Goal: Task Accomplishment & Management: Manage account settings

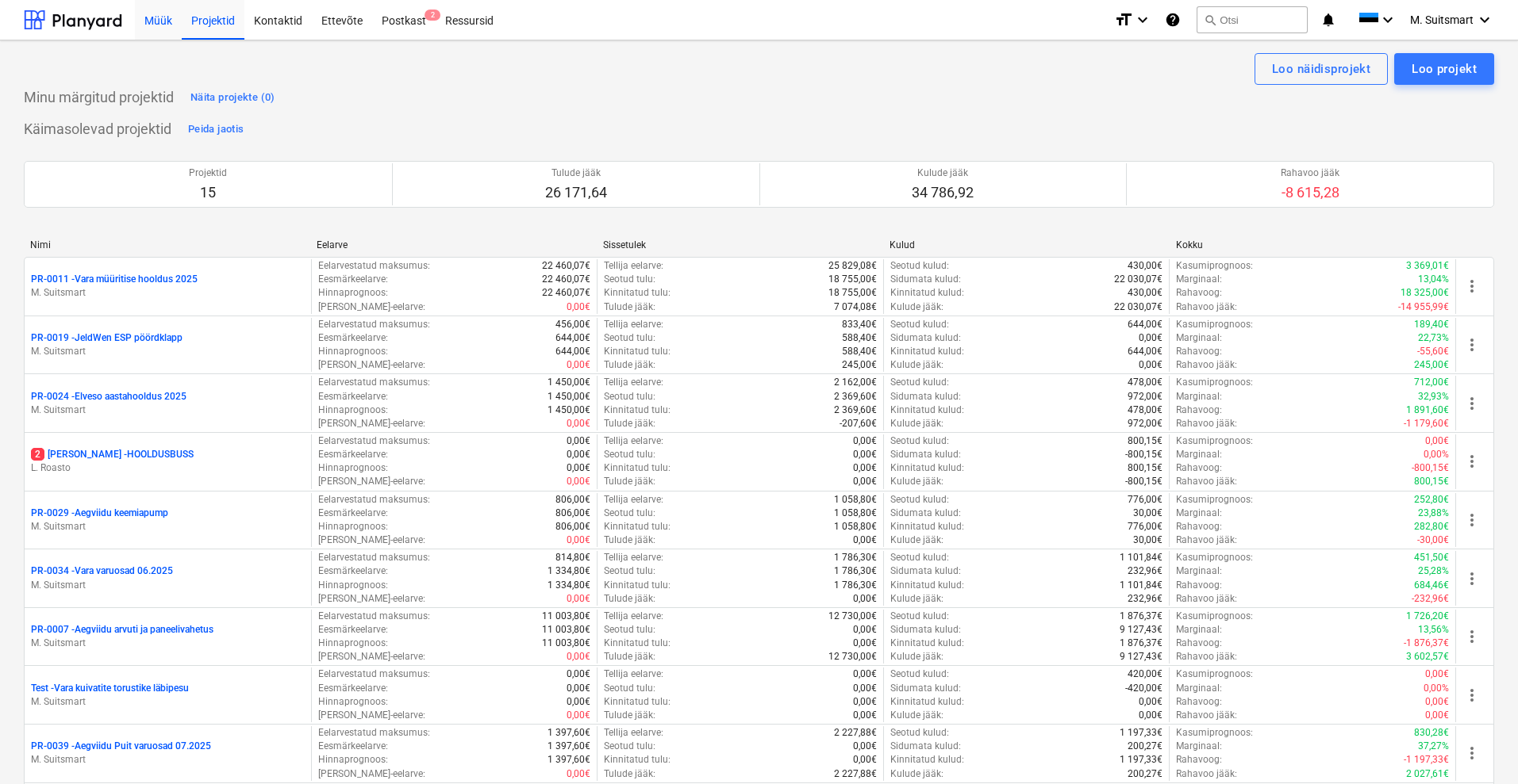
click at [146, 18] on div "Müük" at bounding box center [158, 19] width 47 height 41
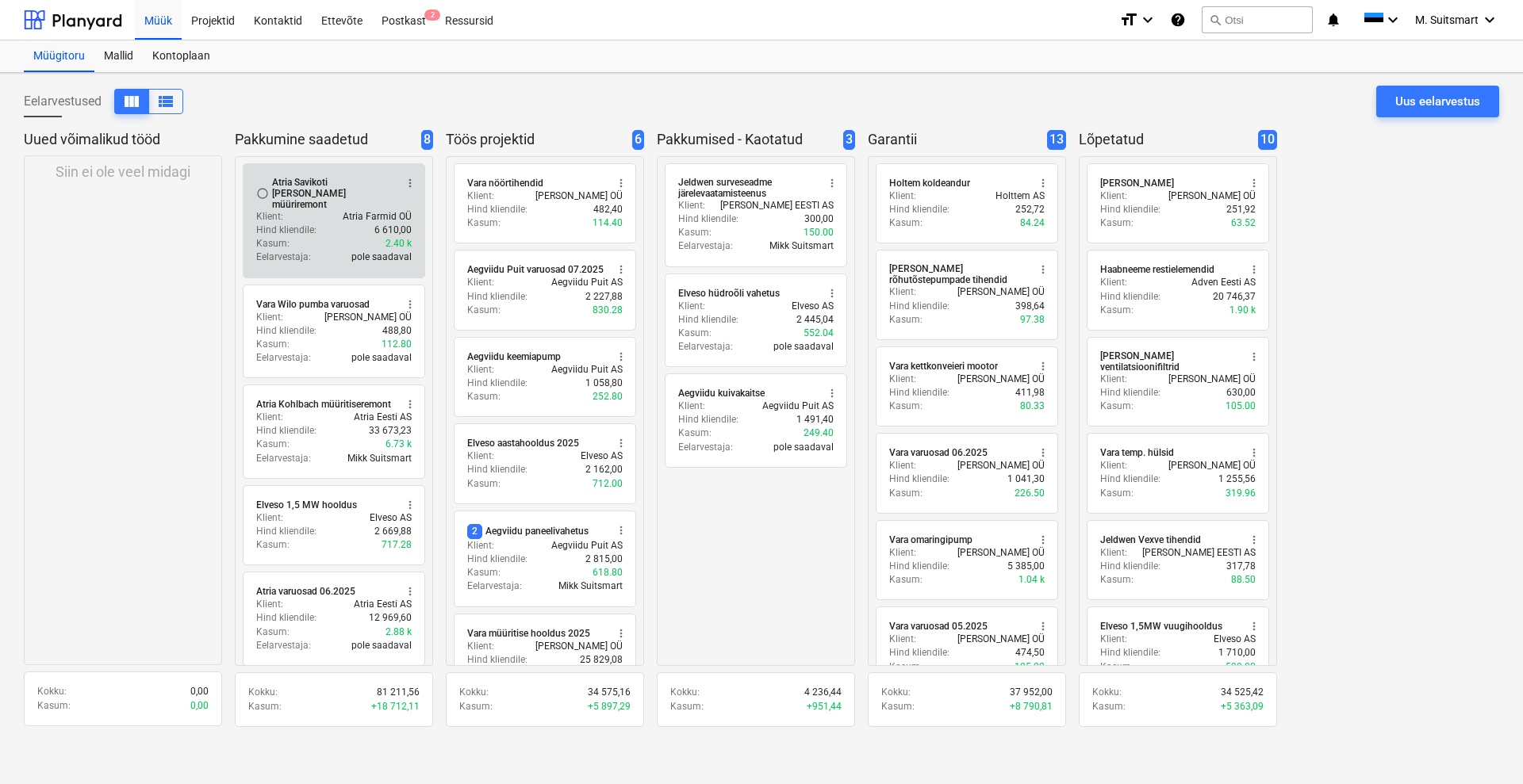
click at [336, 210] on div "Klient : Atria Farmid OÜ" at bounding box center [334, 217] width 156 height 13
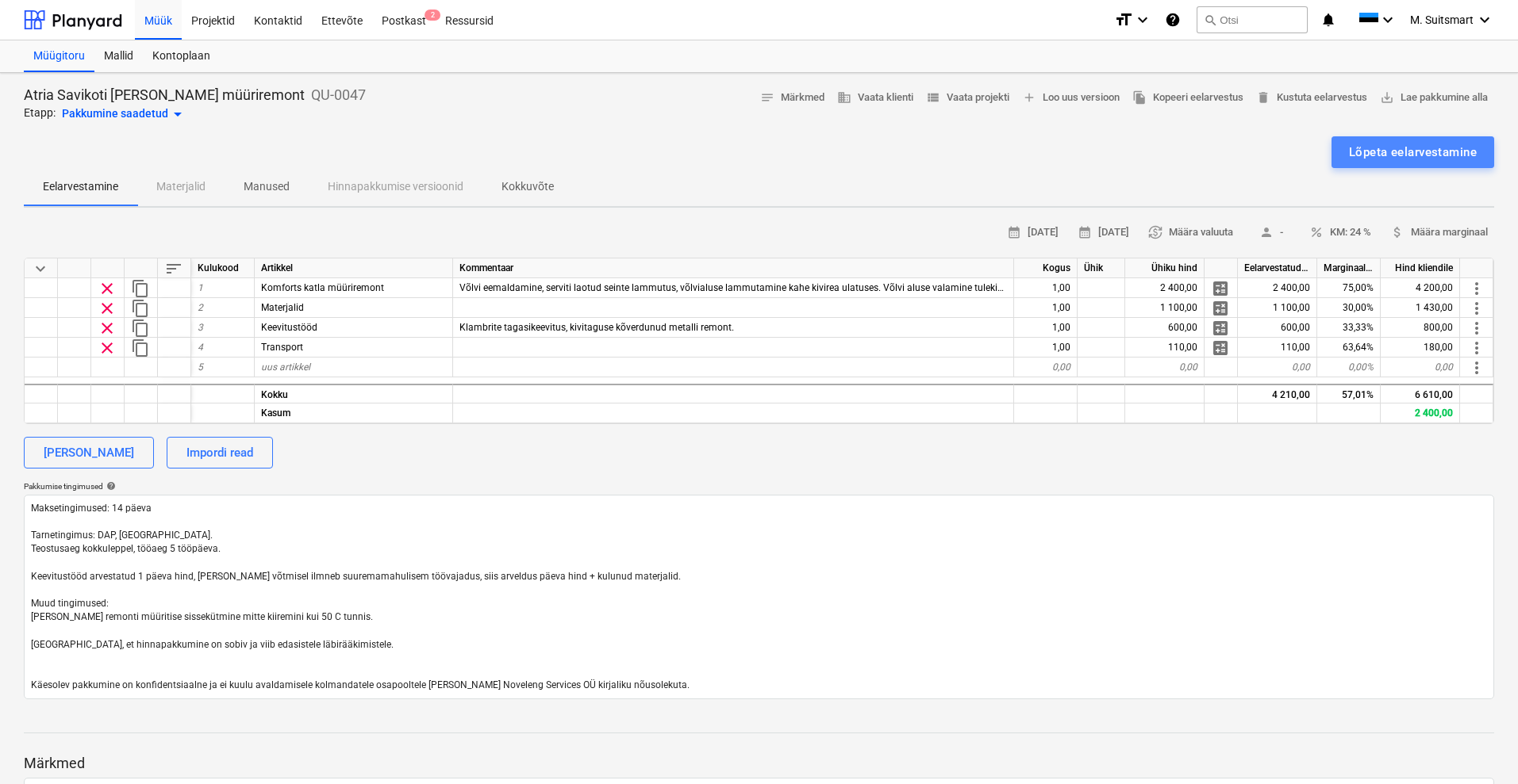
click at [1378, 150] on div "Lõpeta eelarvestamine" at bounding box center [1413, 153] width 128 height 21
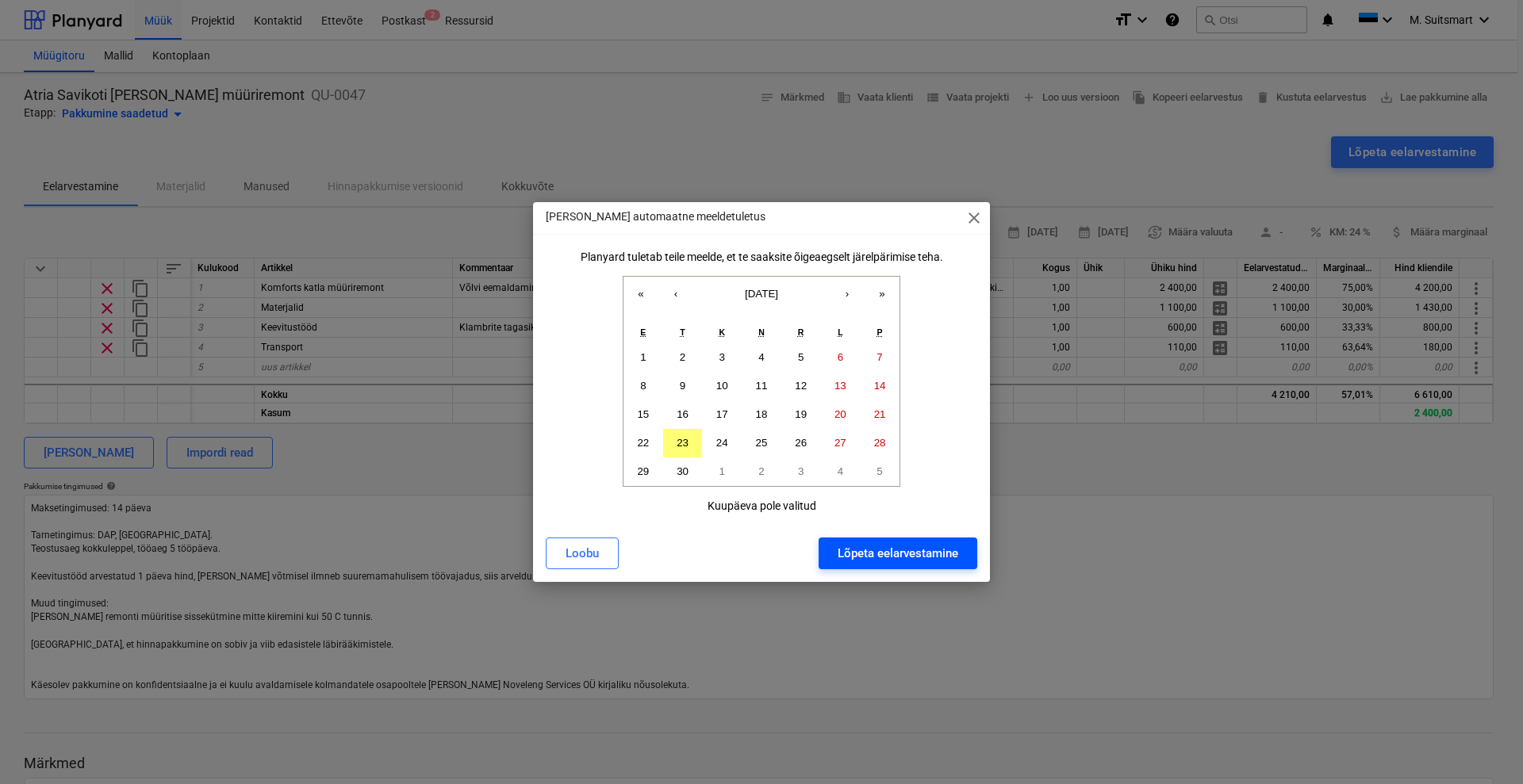
click at [848, 559] on div "Lõpeta eelarvestamine" at bounding box center [898, 554] width 121 height 21
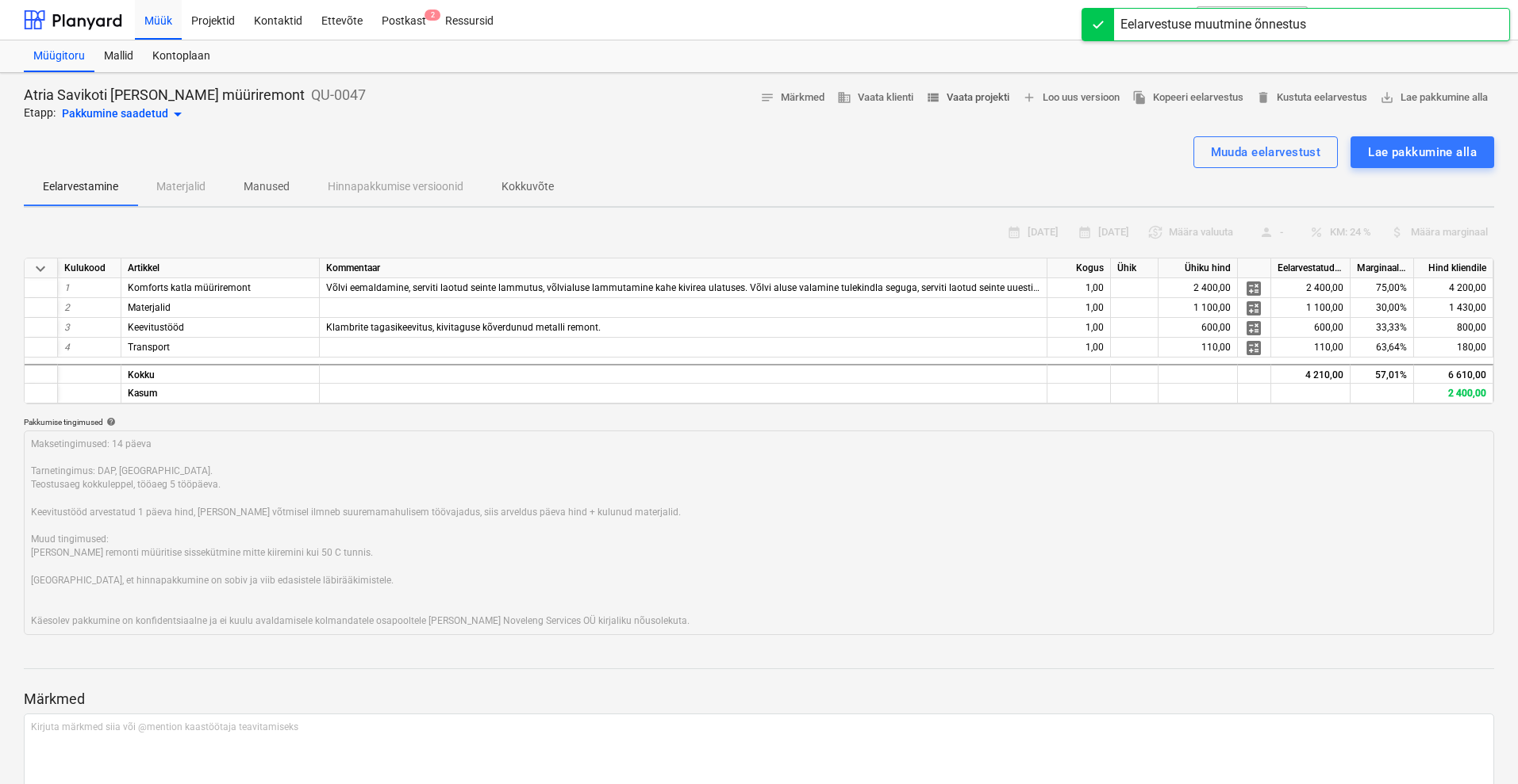
click at [982, 99] on span "view_list Vaata projekti" at bounding box center [967, 97] width 83 height 18
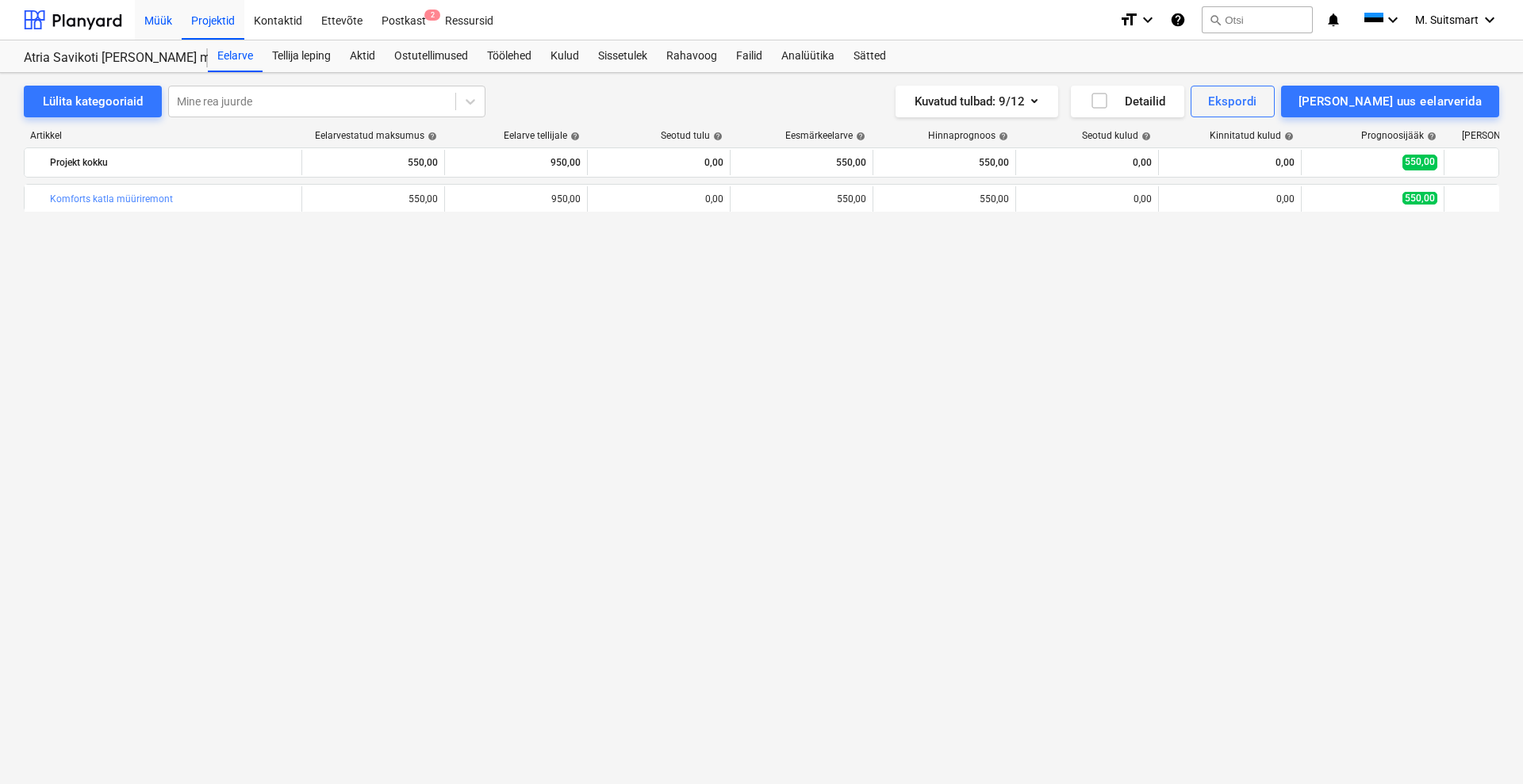
click at [153, 22] on div "Müük" at bounding box center [158, 19] width 47 height 41
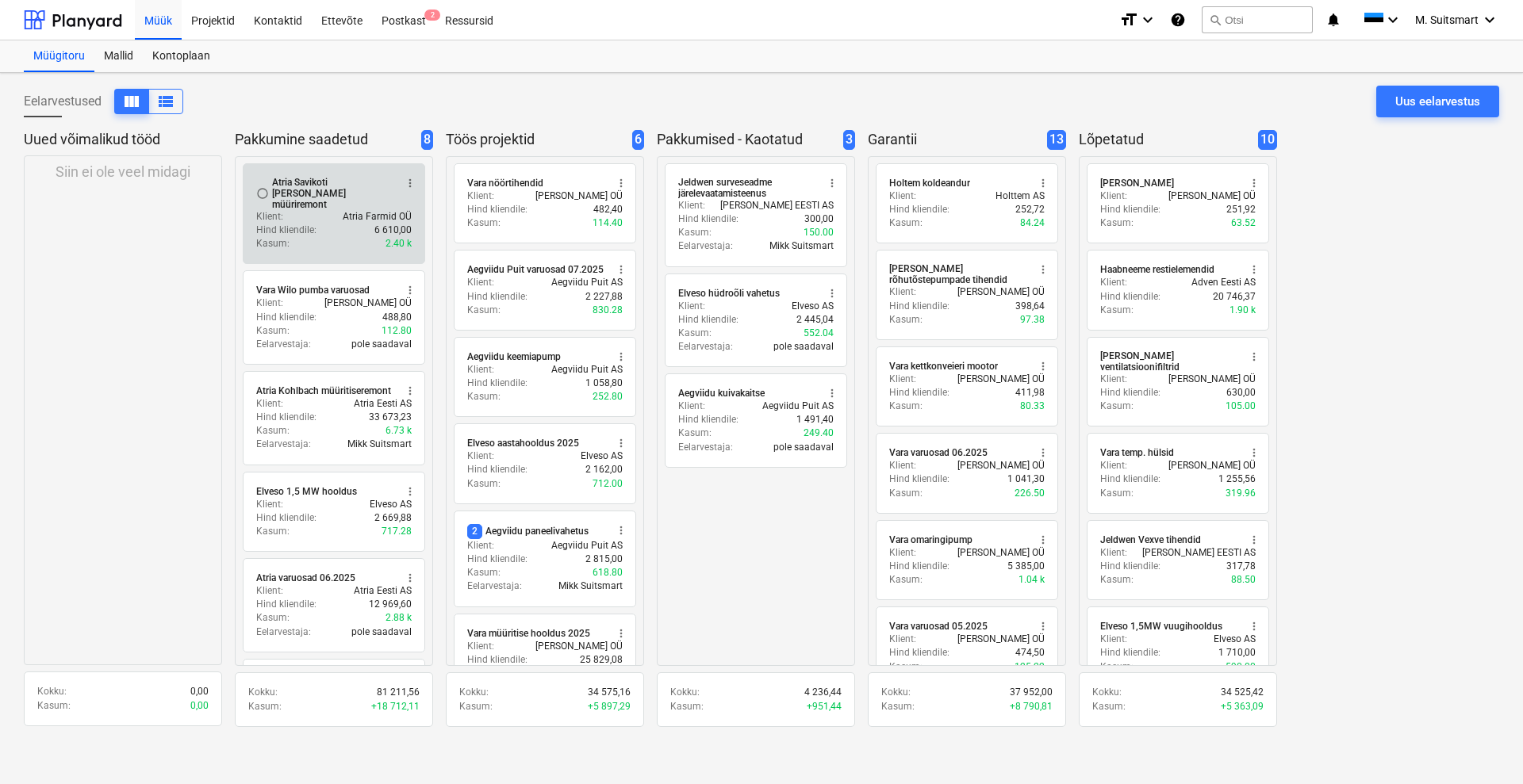
click at [364, 198] on div "Atria Savikoti [PERSON_NAME] müüriremont" at bounding box center [334, 193] width 123 height 33
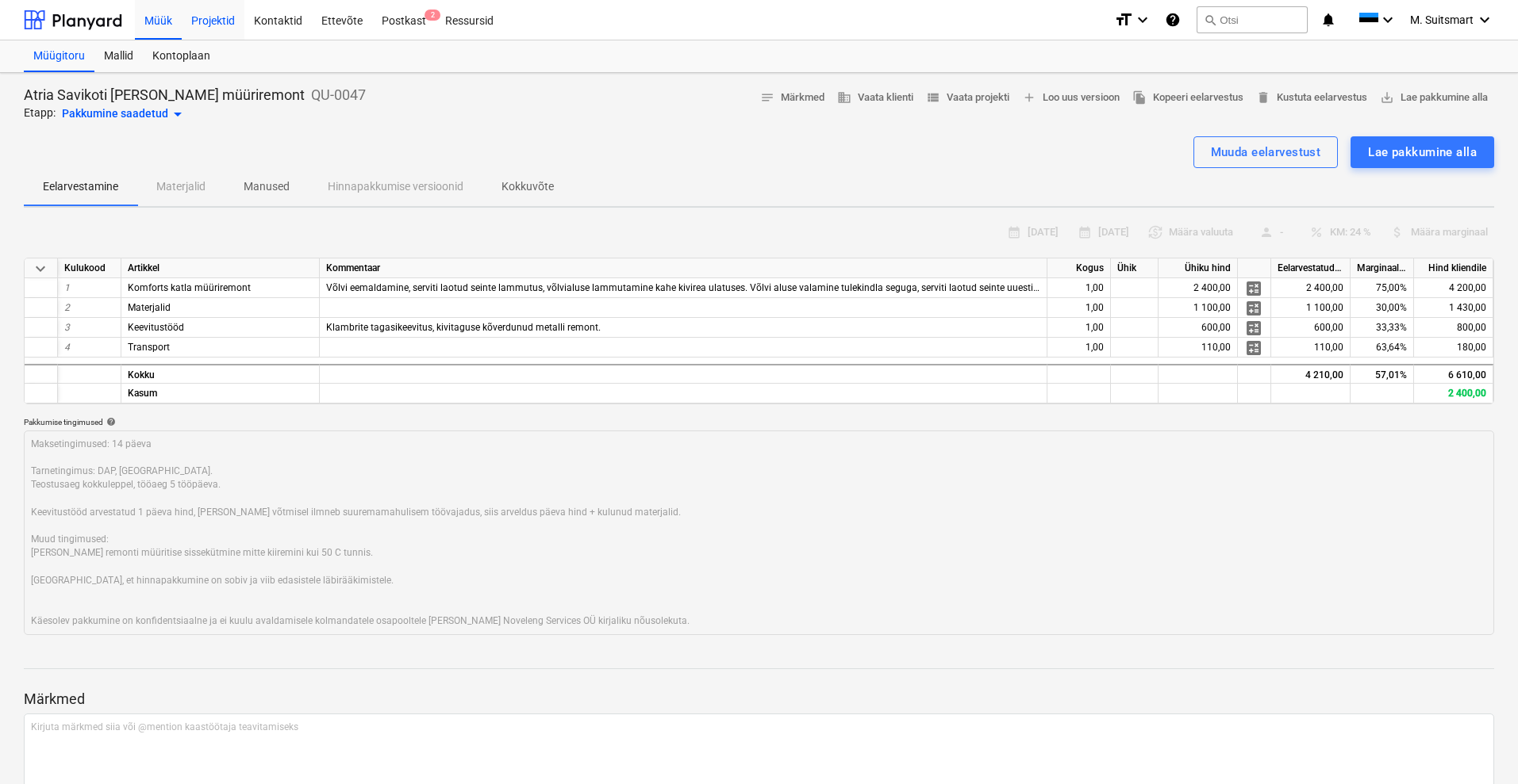
click at [221, 23] on div "Projektid" at bounding box center [213, 19] width 62 height 41
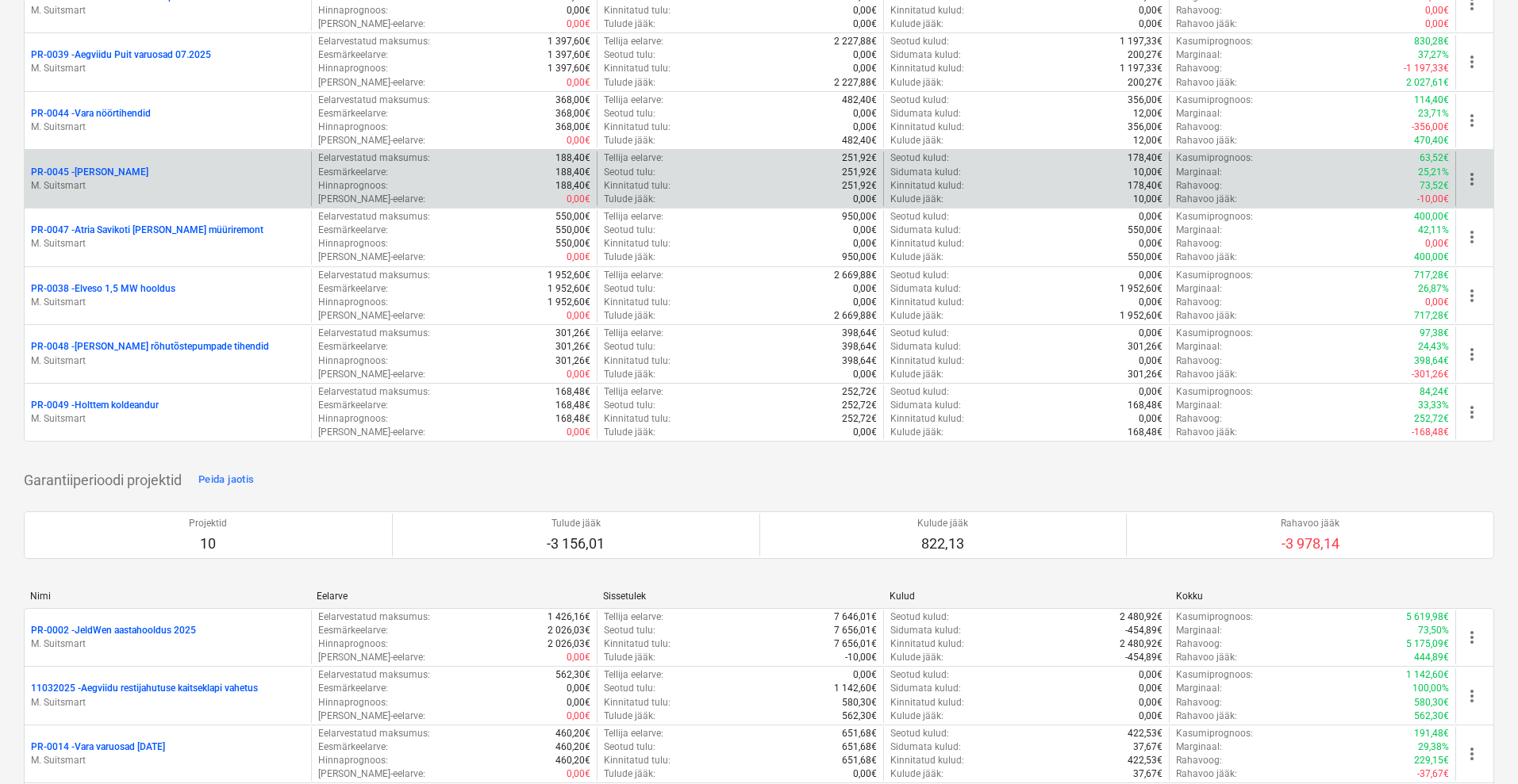
scroll to position [793, 0]
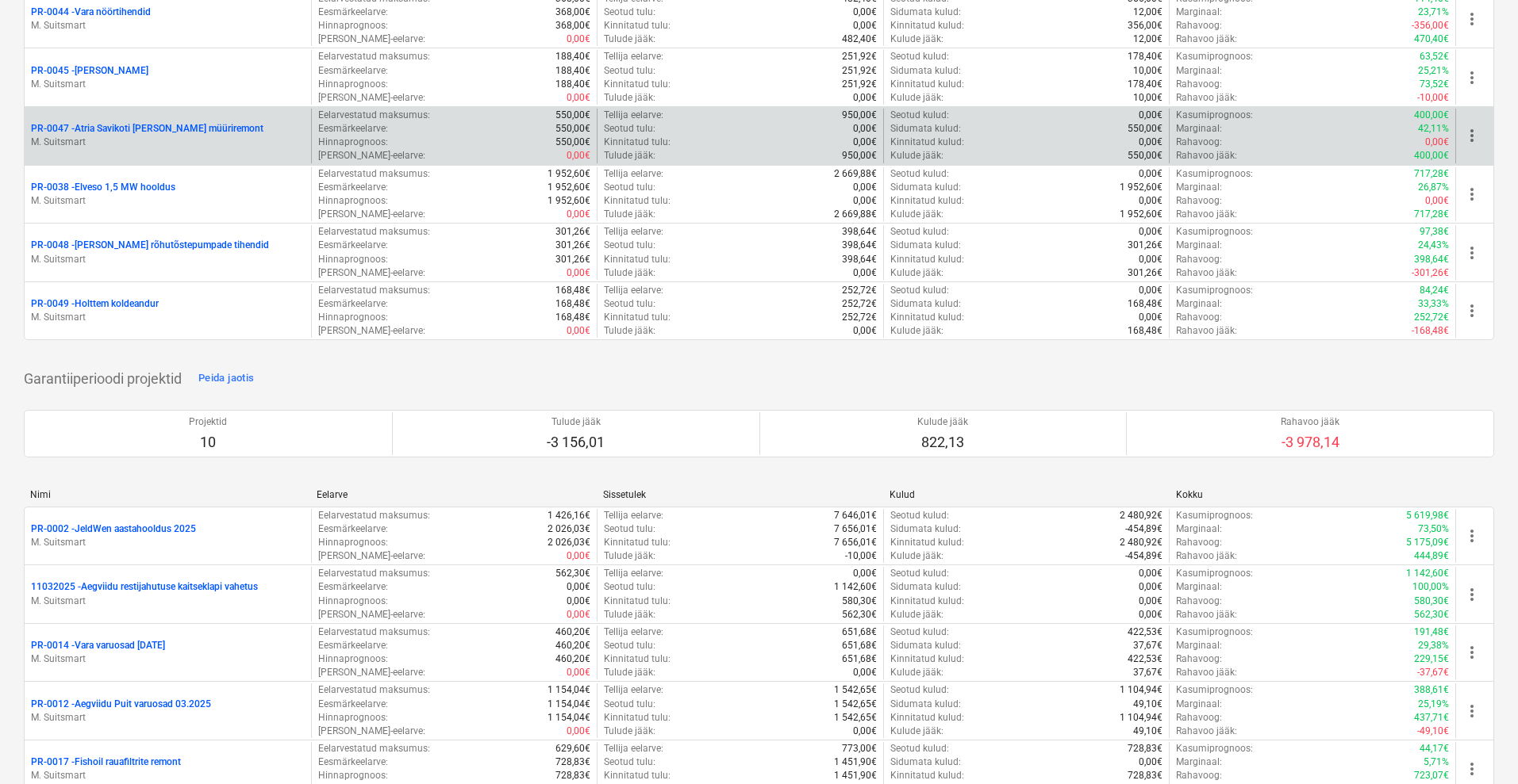
click at [132, 127] on p "PR-0047 - Atria Savikoti [PERSON_NAME] müüriremont" at bounding box center [147, 129] width 233 height 13
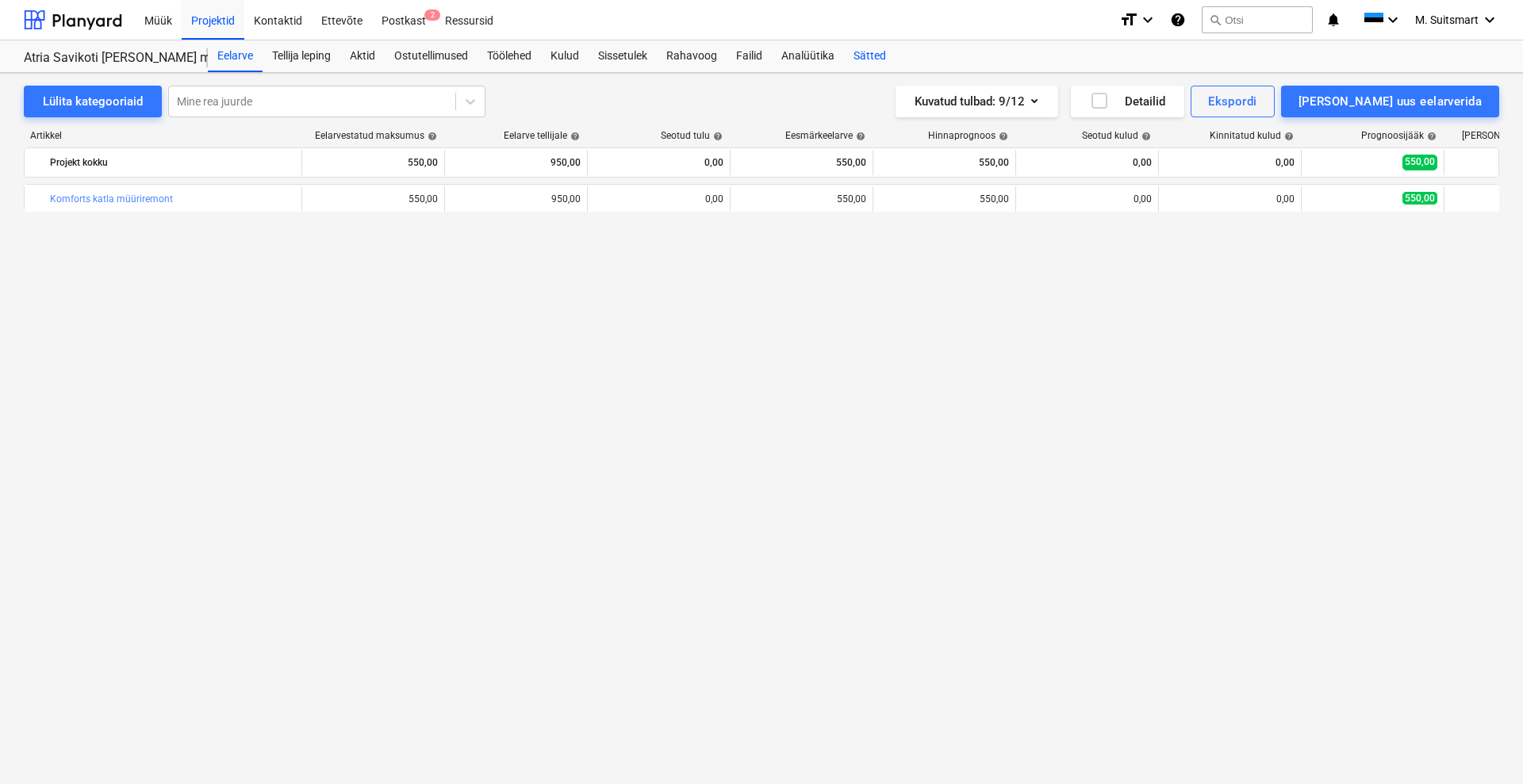
click at [878, 54] on div "Sätted" at bounding box center [870, 57] width 52 height 32
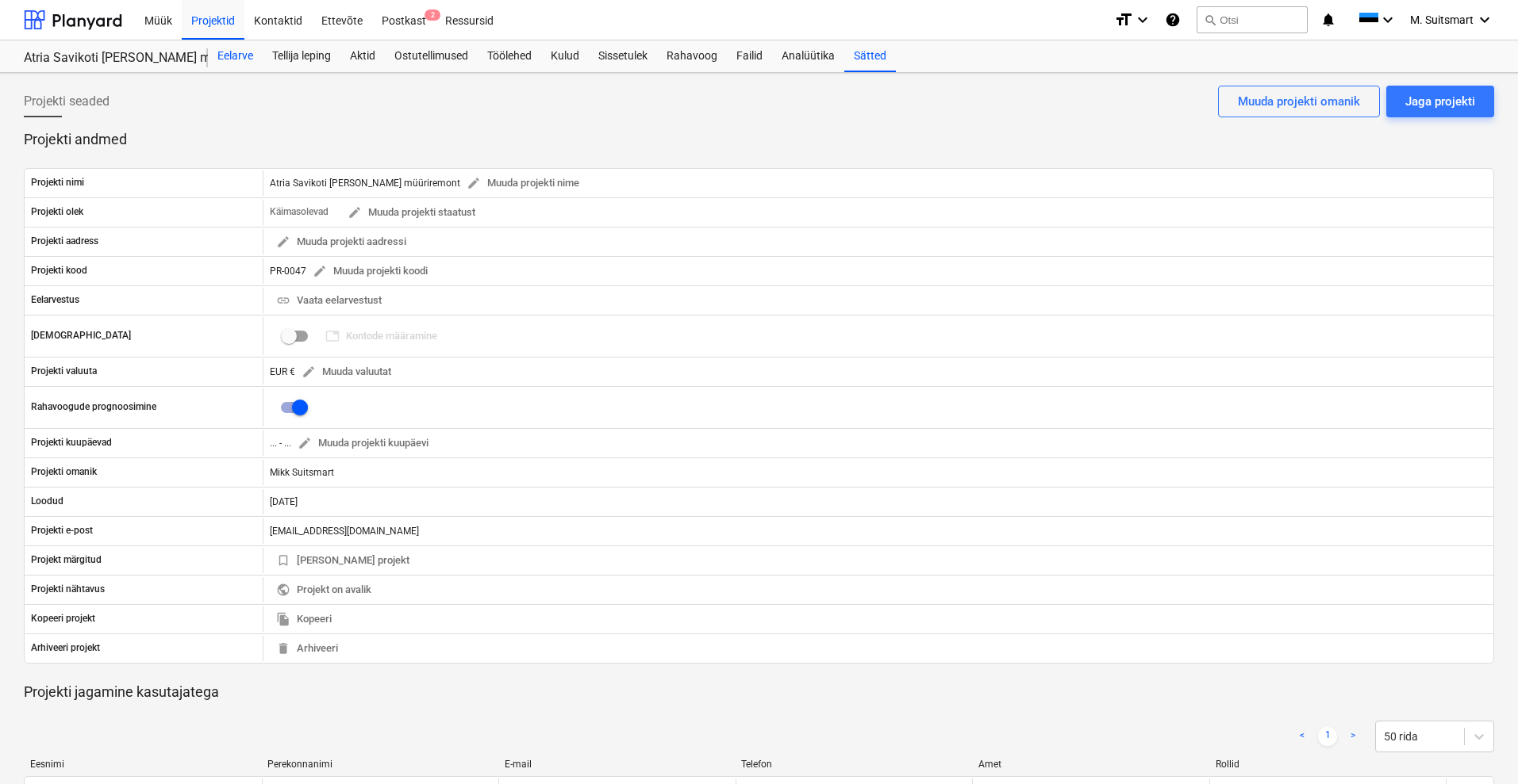
click at [237, 60] on div "Eelarve" at bounding box center [236, 57] width 55 height 32
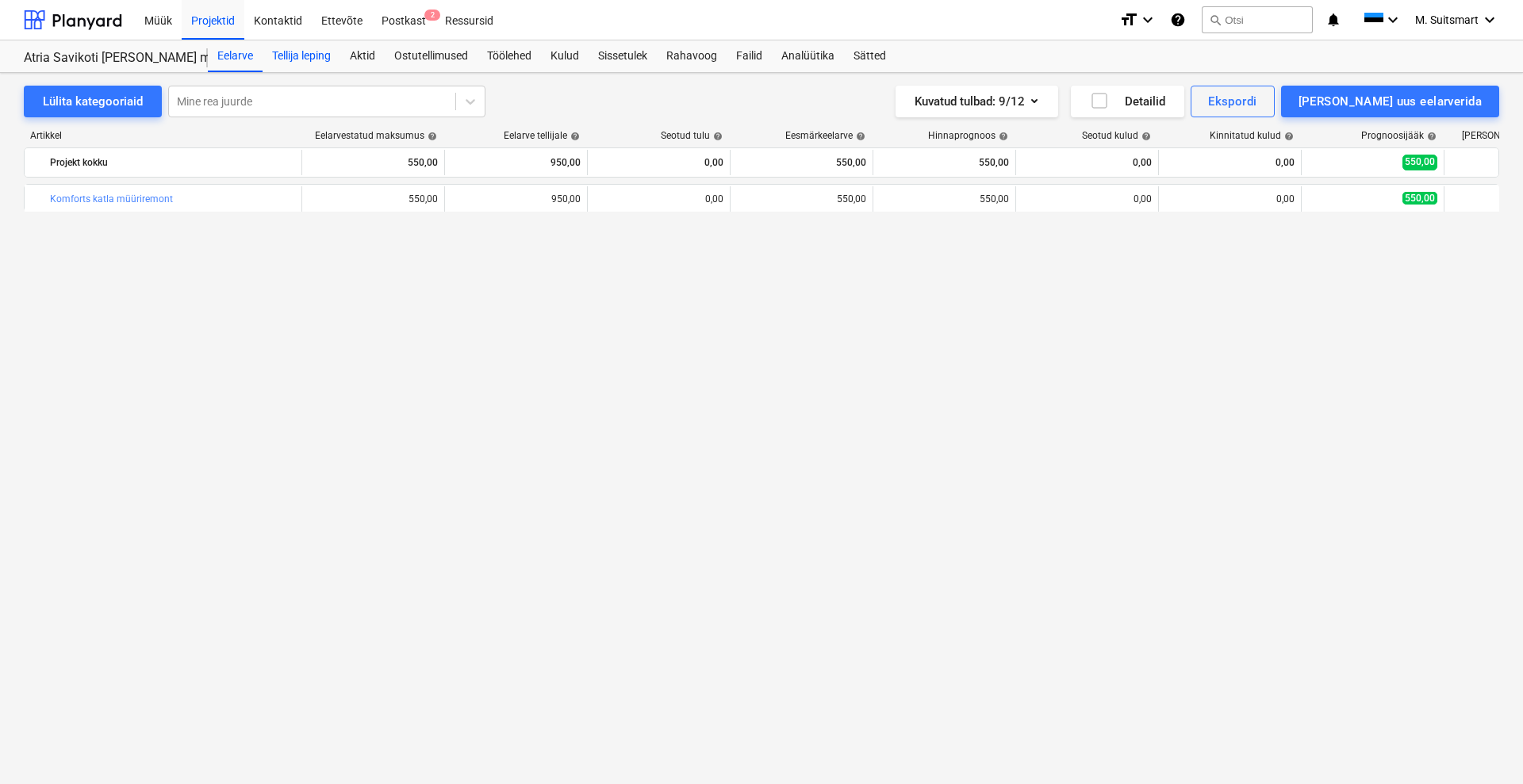
click at [300, 62] on div "Tellija leping" at bounding box center [302, 57] width 77 height 32
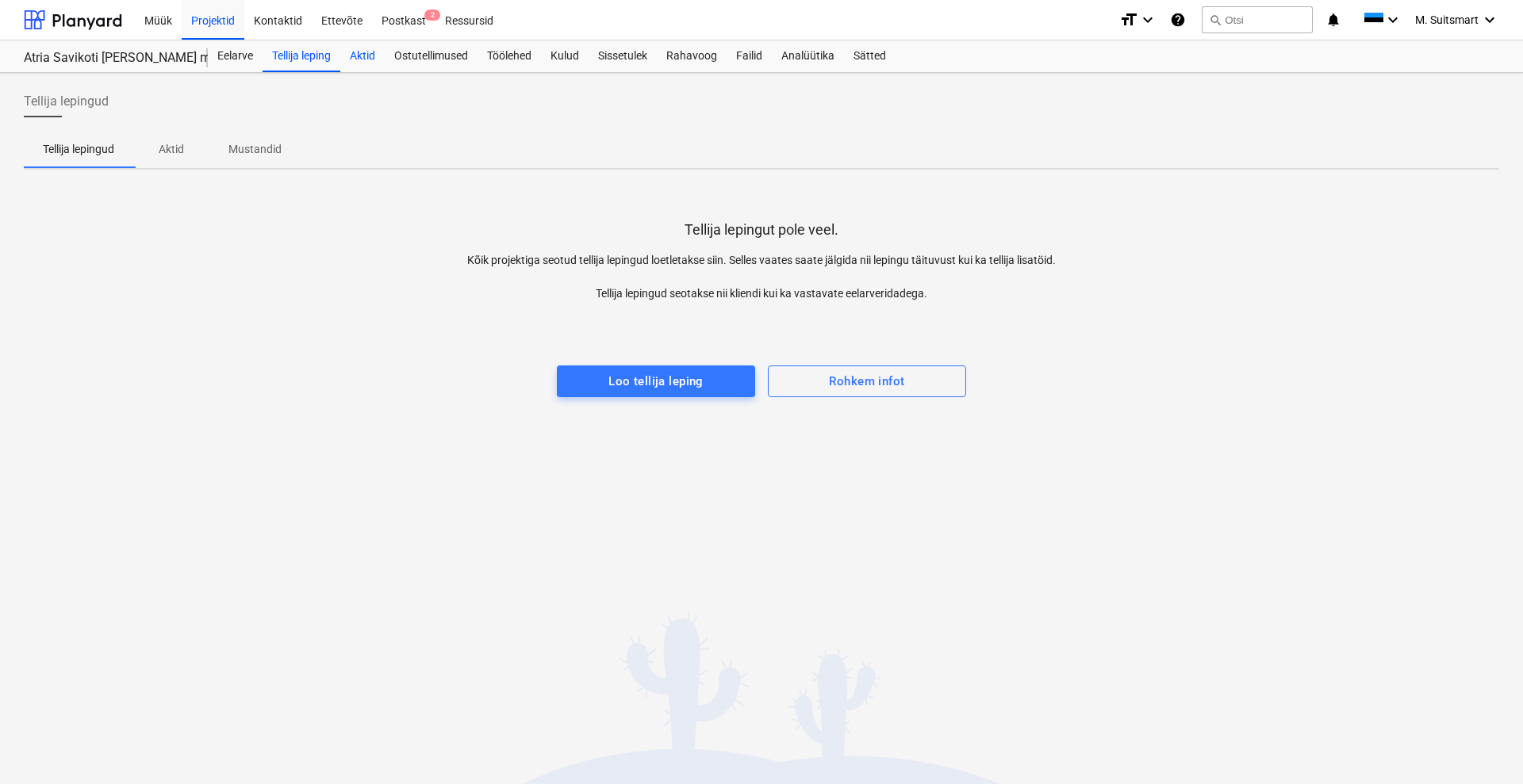
click at [381, 50] on div "Aktid" at bounding box center [362, 57] width 44 height 32
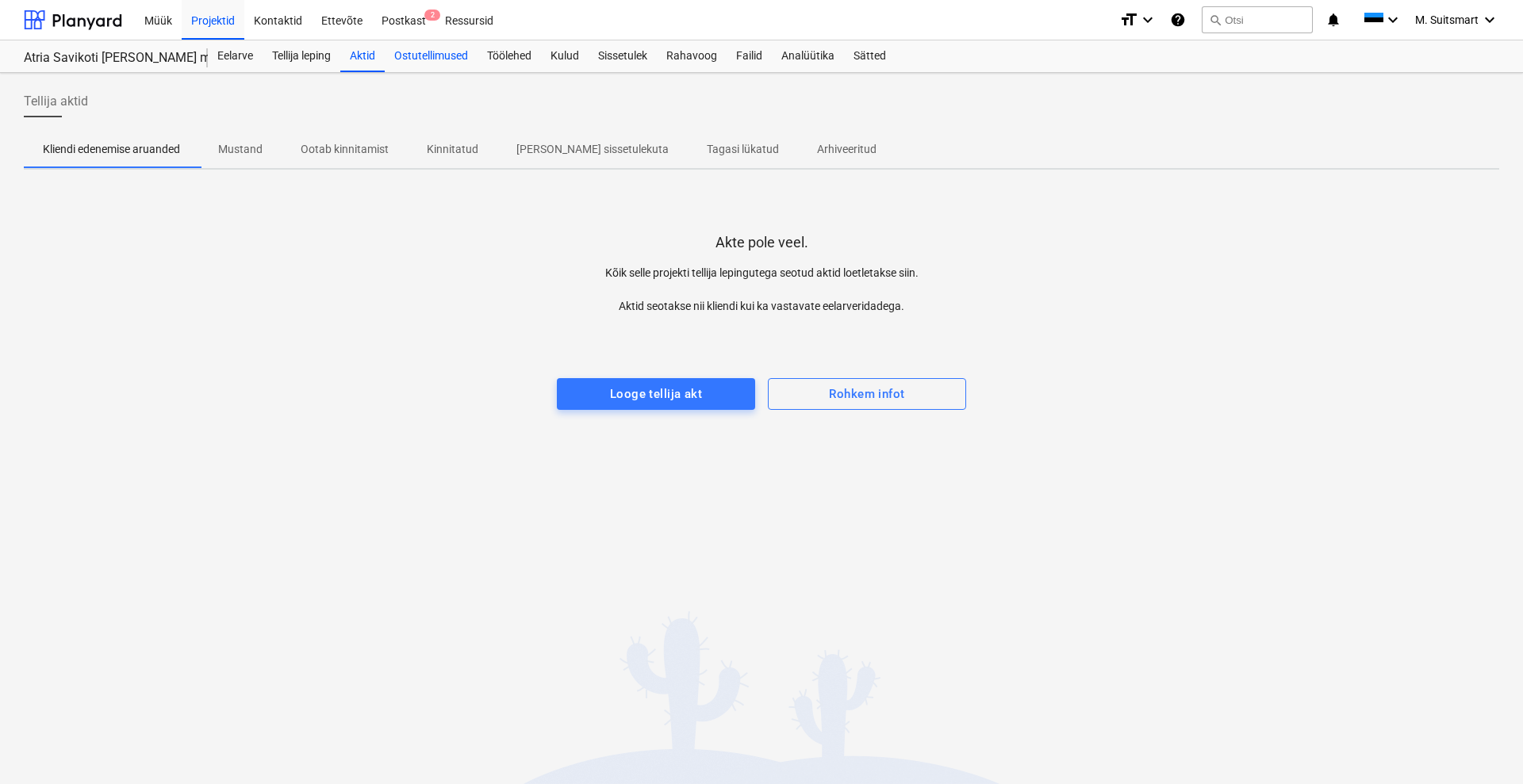
click at [430, 54] on div "Ostutellimused" at bounding box center [431, 57] width 92 height 32
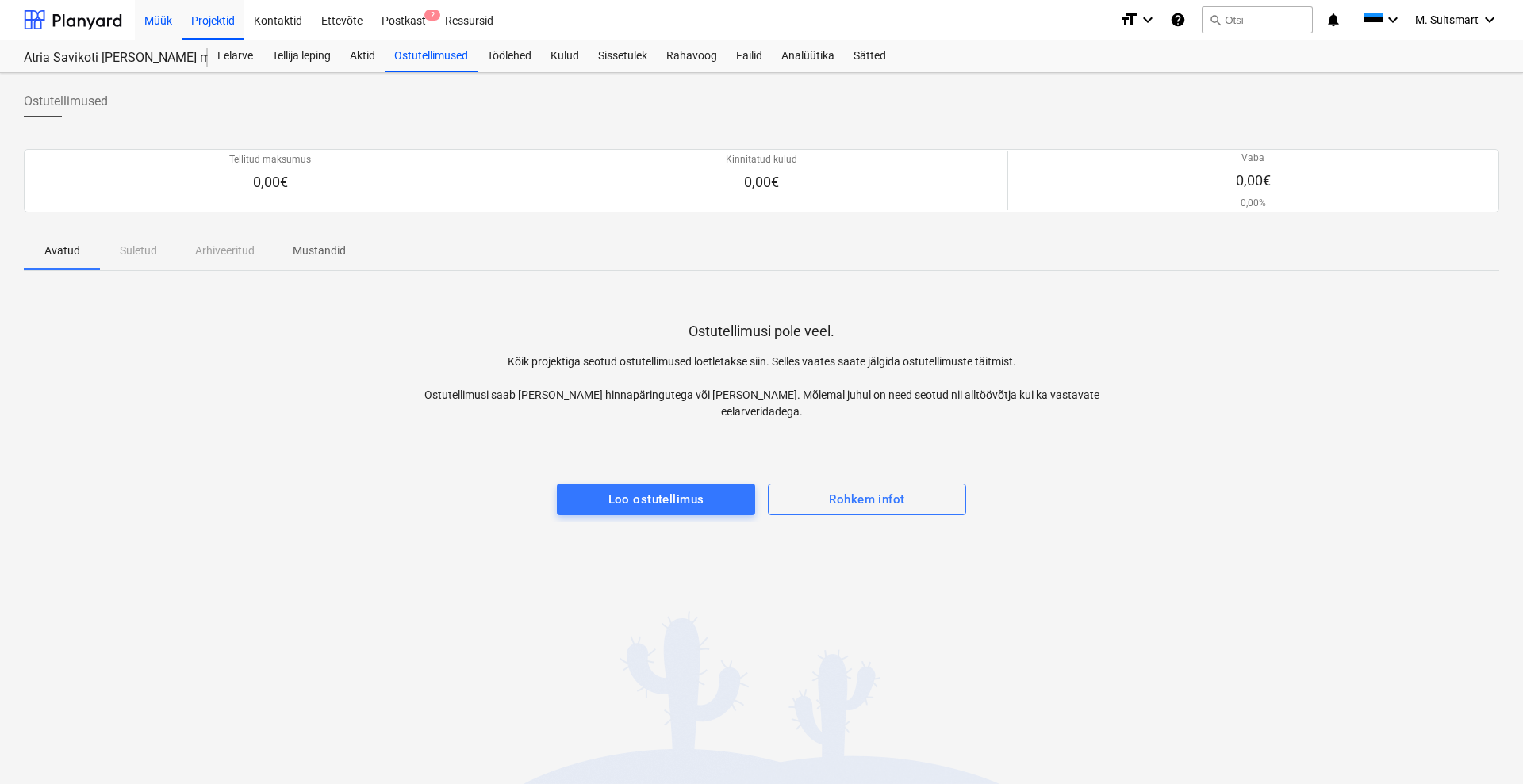
click at [167, 18] on div "Müük" at bounding box center [158, 19] width 47 height 41
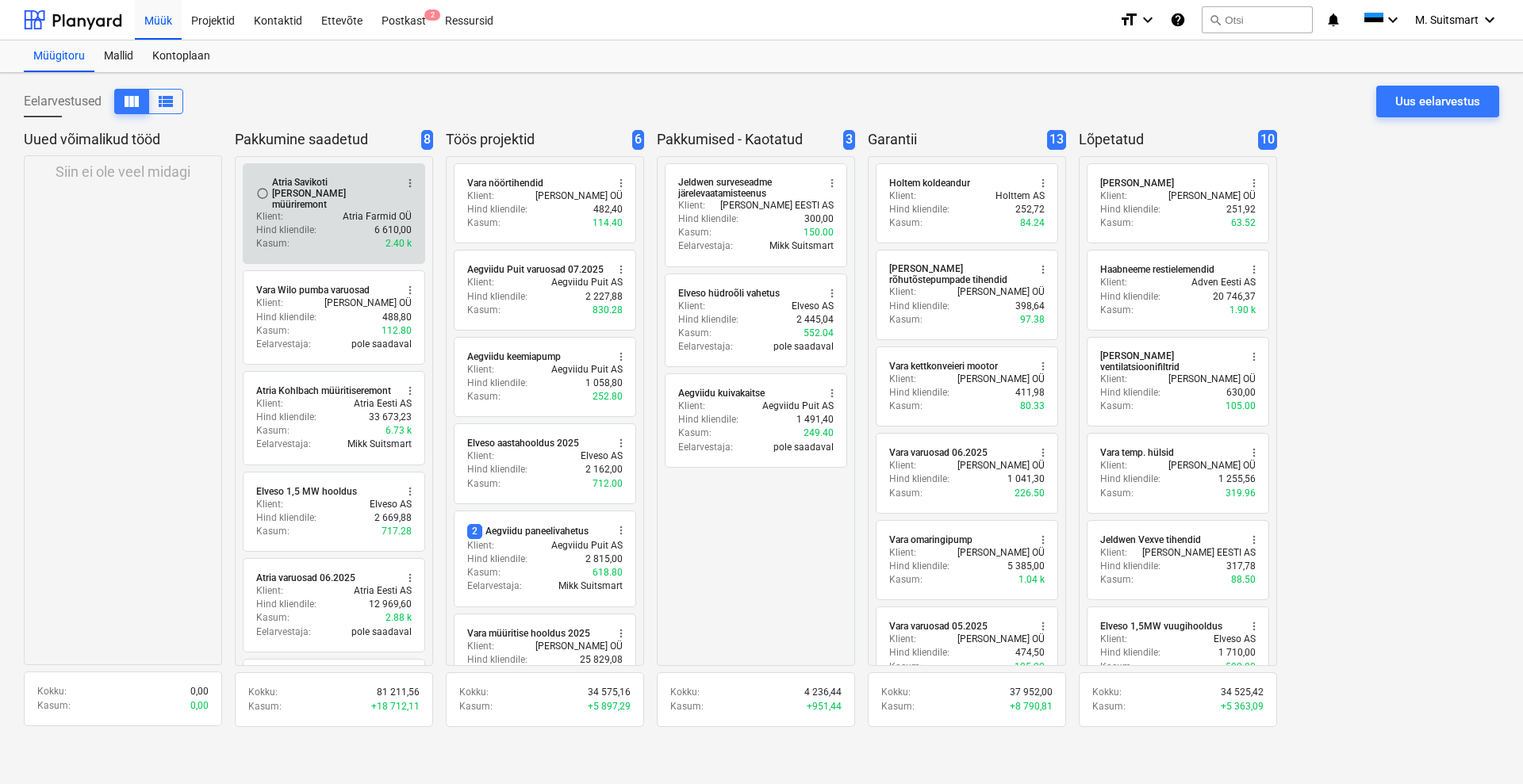
click at [302, 193] on div "Atria Savikoti [PERSON_NAME] müüriremont" at bounding box center [334, 193] width 123 height 33
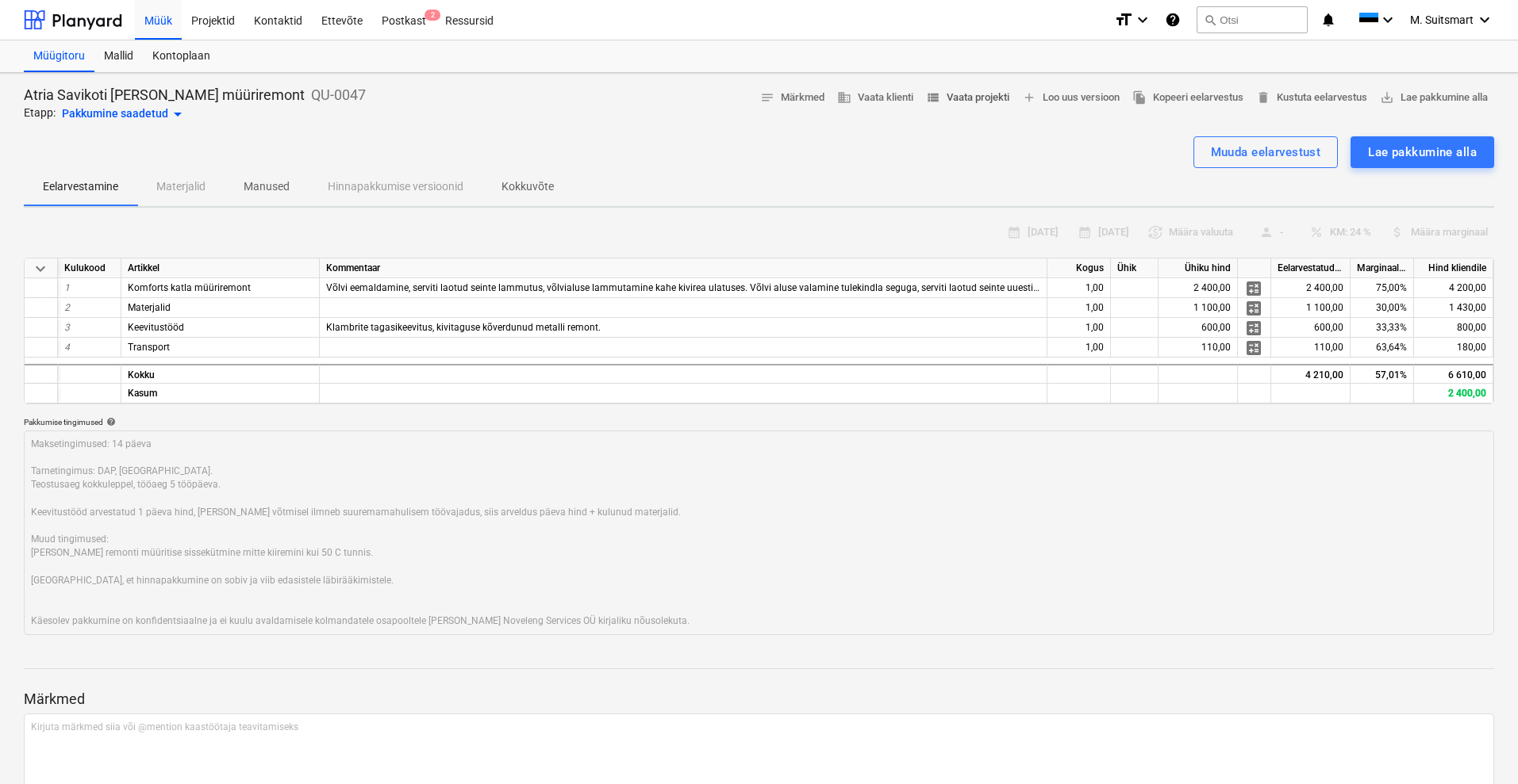
click at [972, 98] on span "view_list Vaata projekti" at bounding box center [967, 97] width 83 height 18
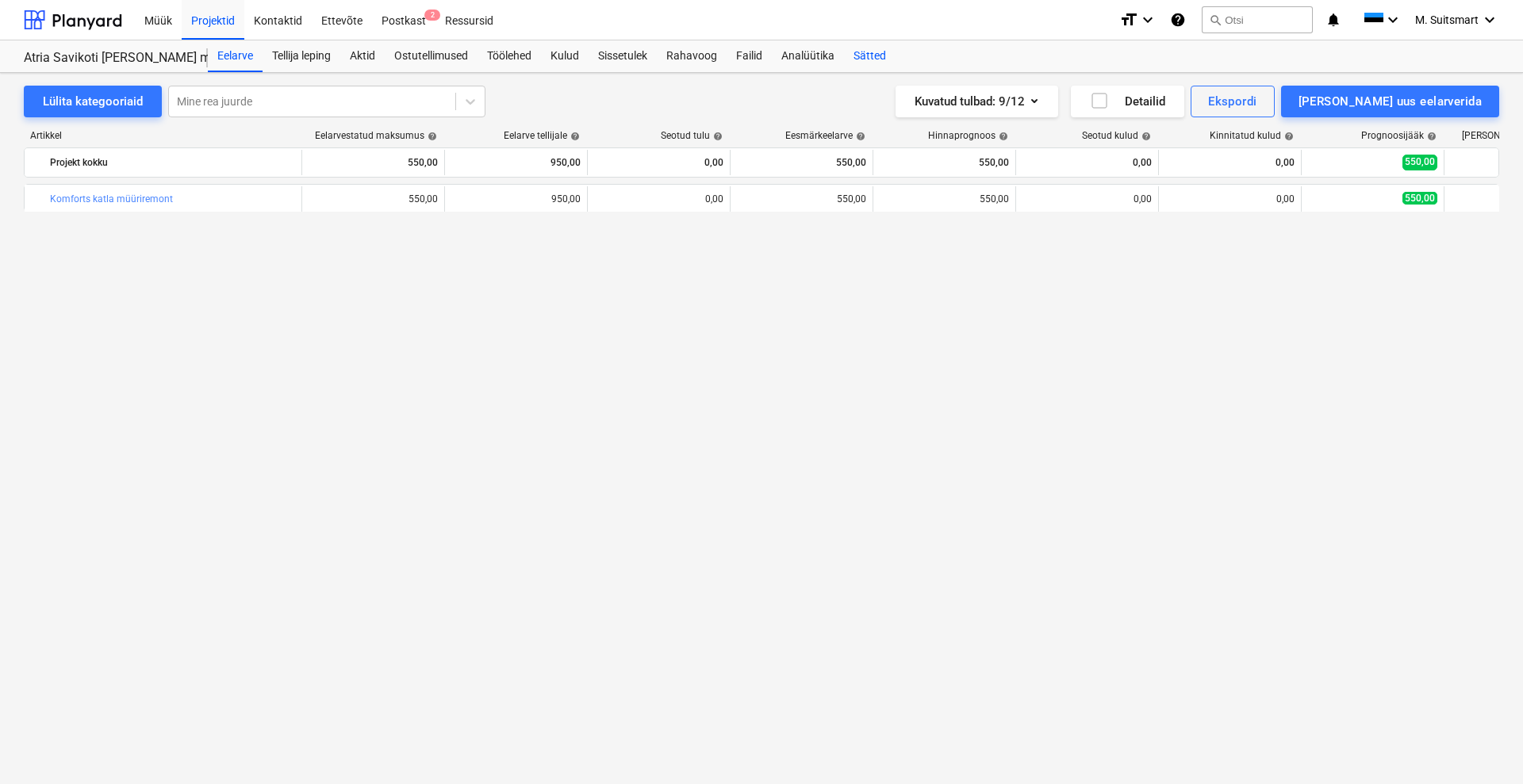
click at [880, 53] on div "Sätted" at bounding box center [870, 57] width 52 height 32
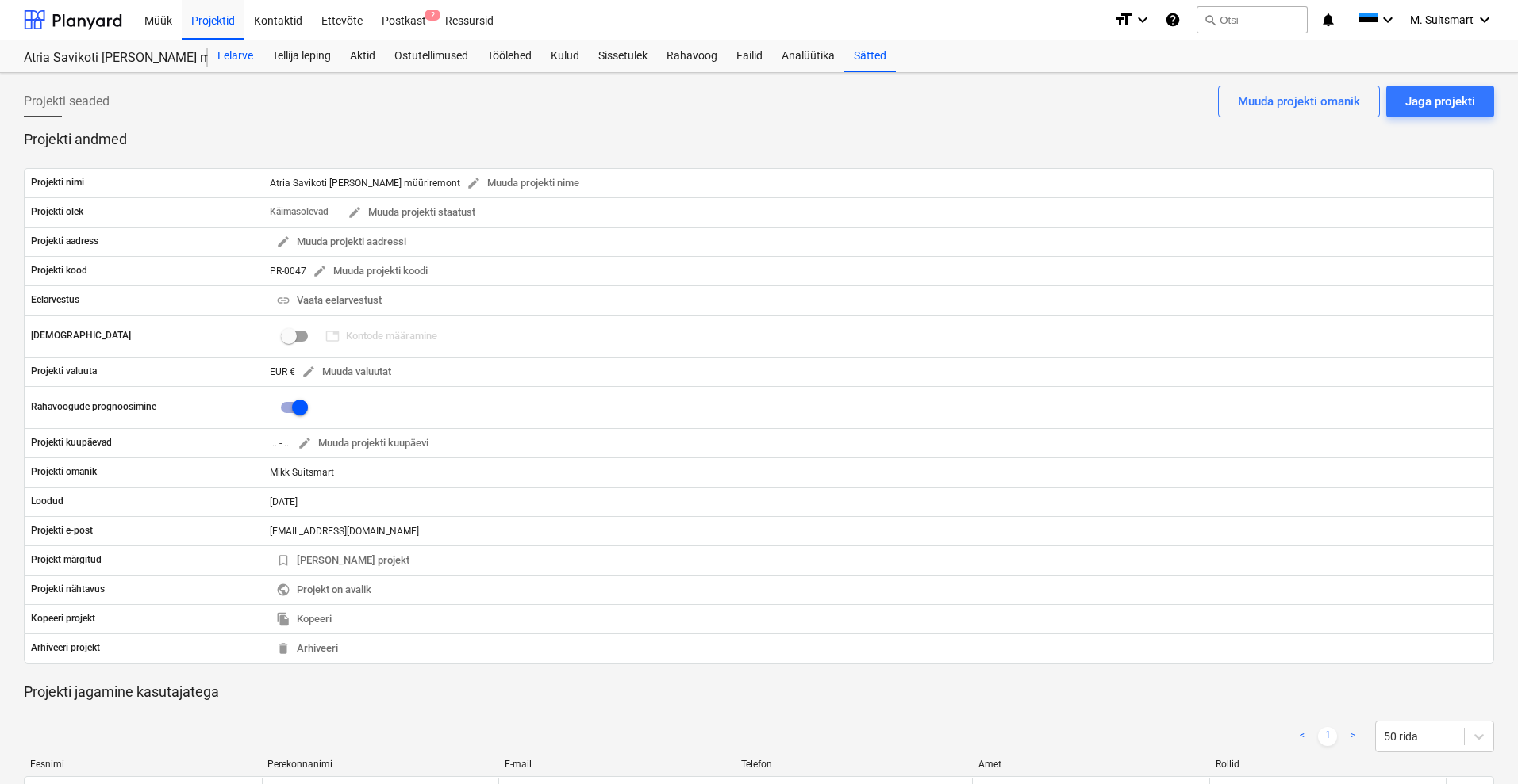
click at [241, 56] on div "Eelarve" at bounding box center [236, 57] width 55 height 32
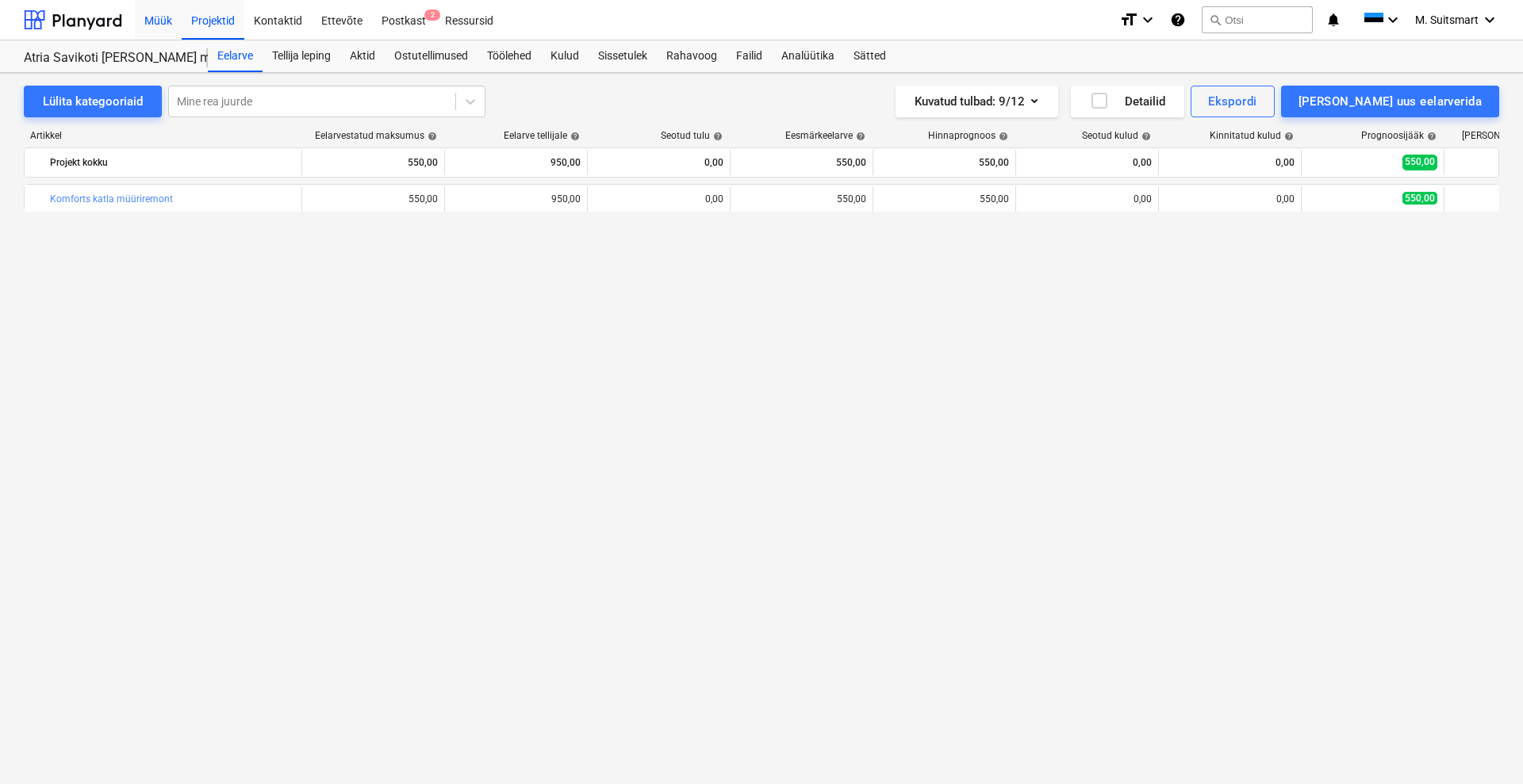
click at [178, 15] on div "Müük" at bounding box center [158, 19] width 47 height 41
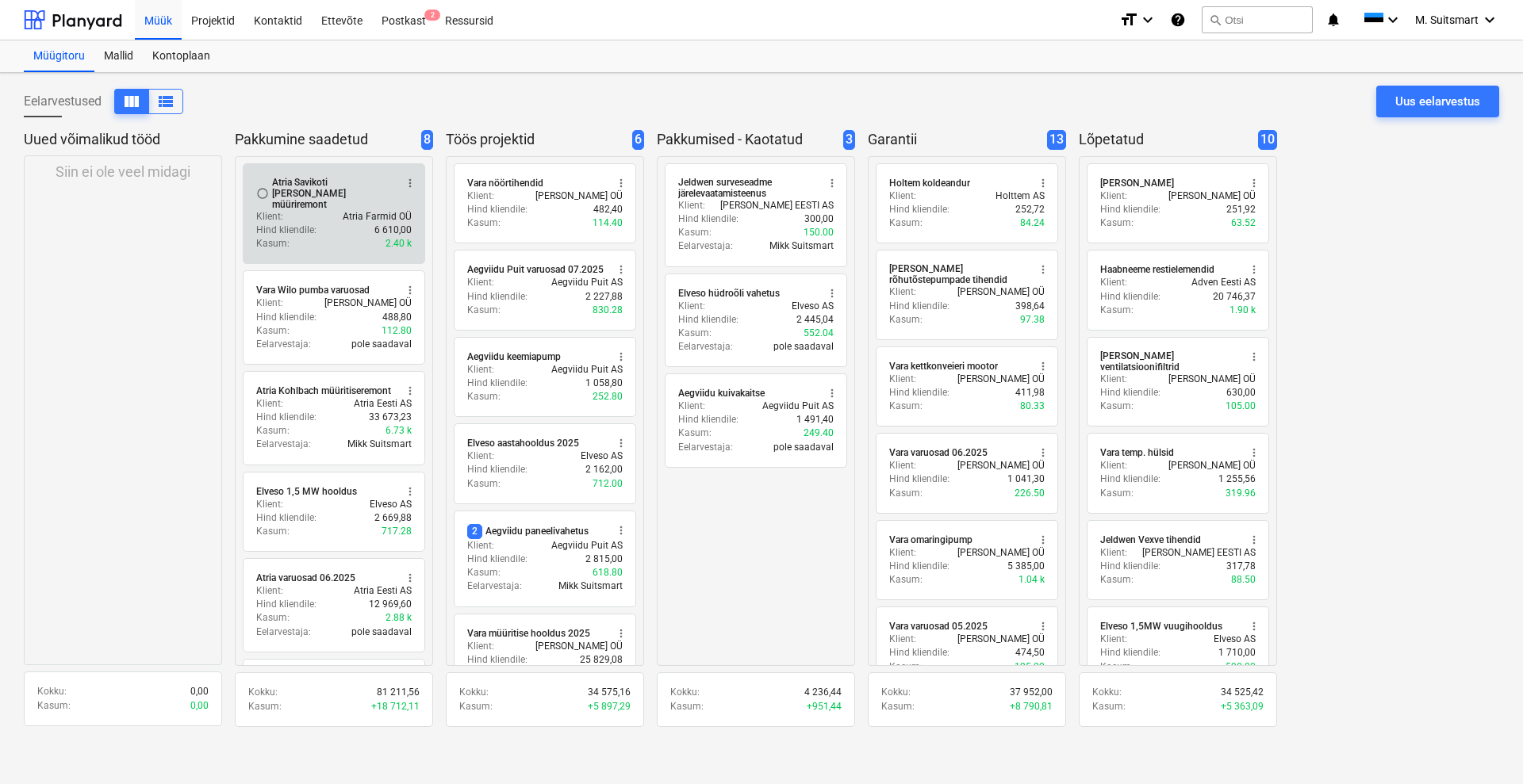
click at [335, 193] on div "Atria Savikoti [PERSON_NAME] müüriremont" at bounding box center [334, 193] width 123 height 33
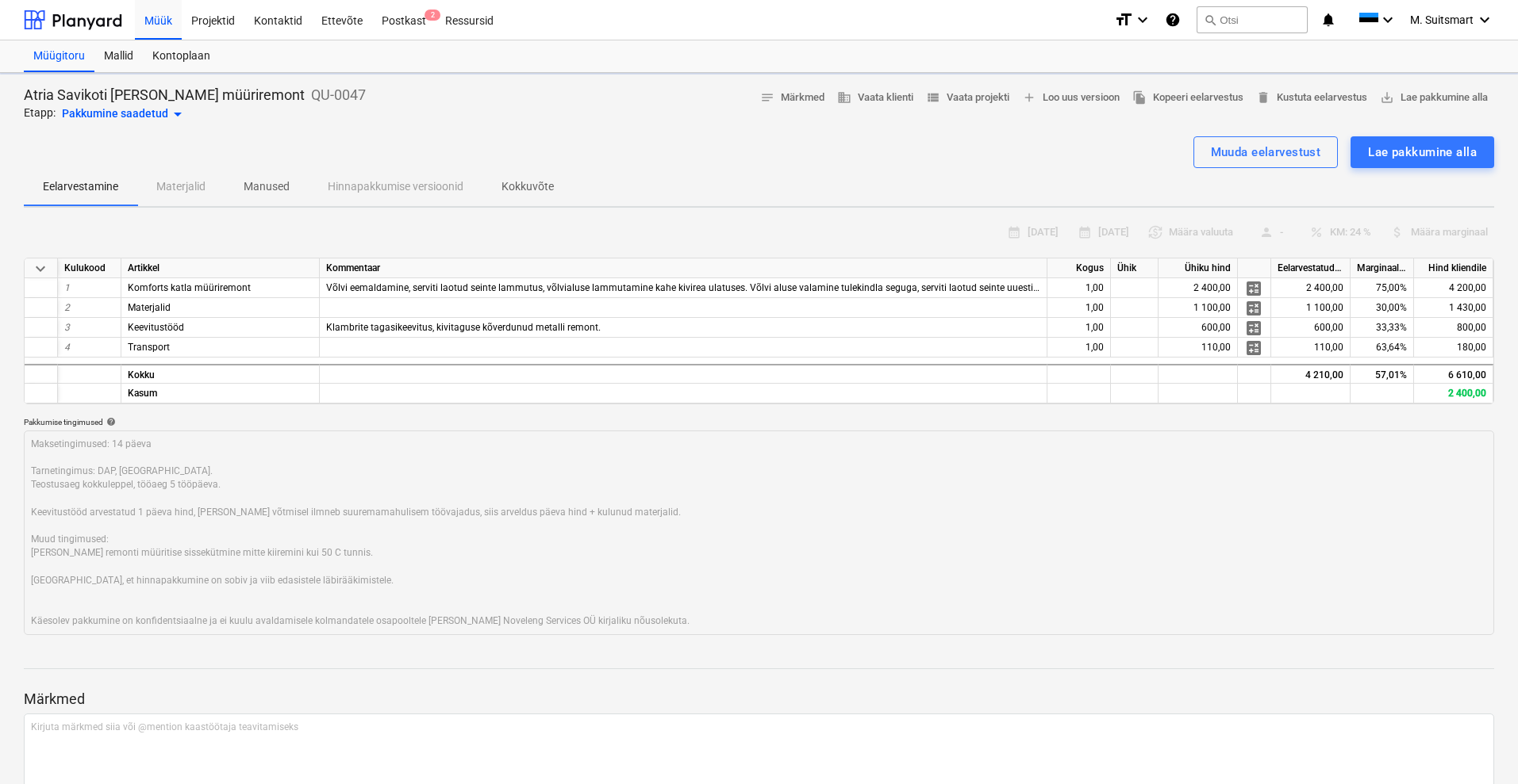
type textarea "x"
click at [528, 196] on span "Kokkuvõte" at bounding box center [528, 187] width 91 height 26
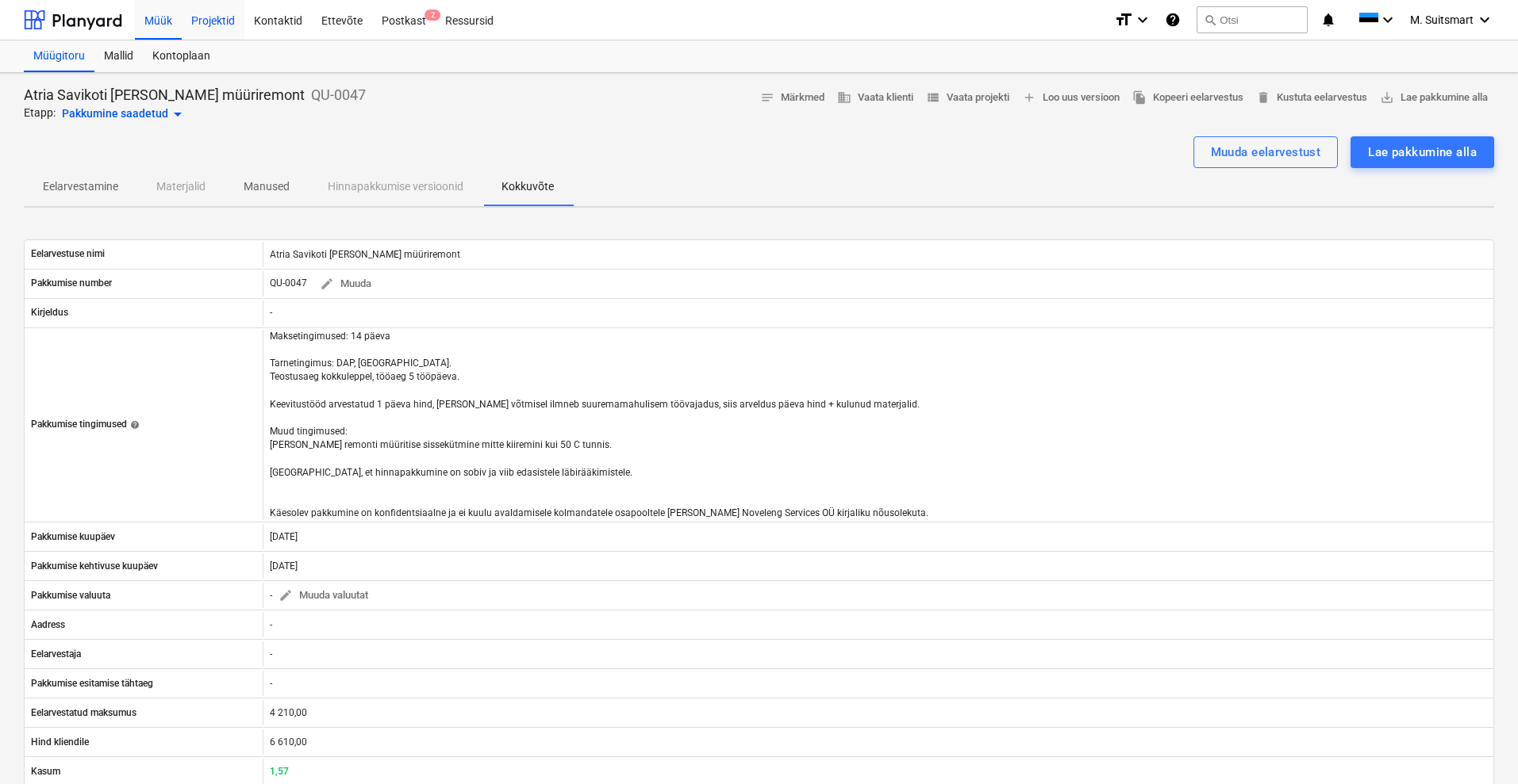
click at [222, 21] on div "Projektid" at bounding box center [213, 19] width 62 height 41
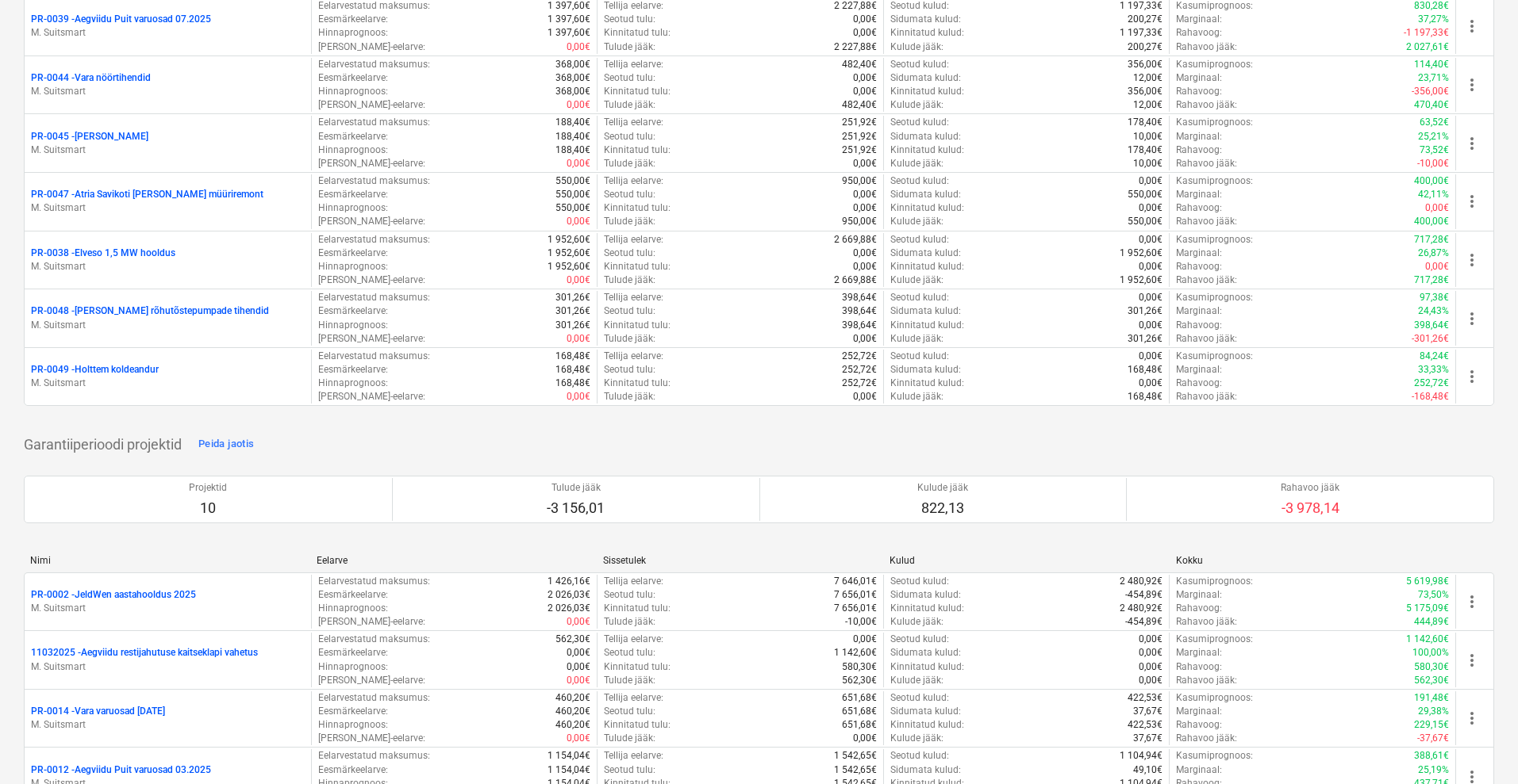
scroll to position [694, 0]
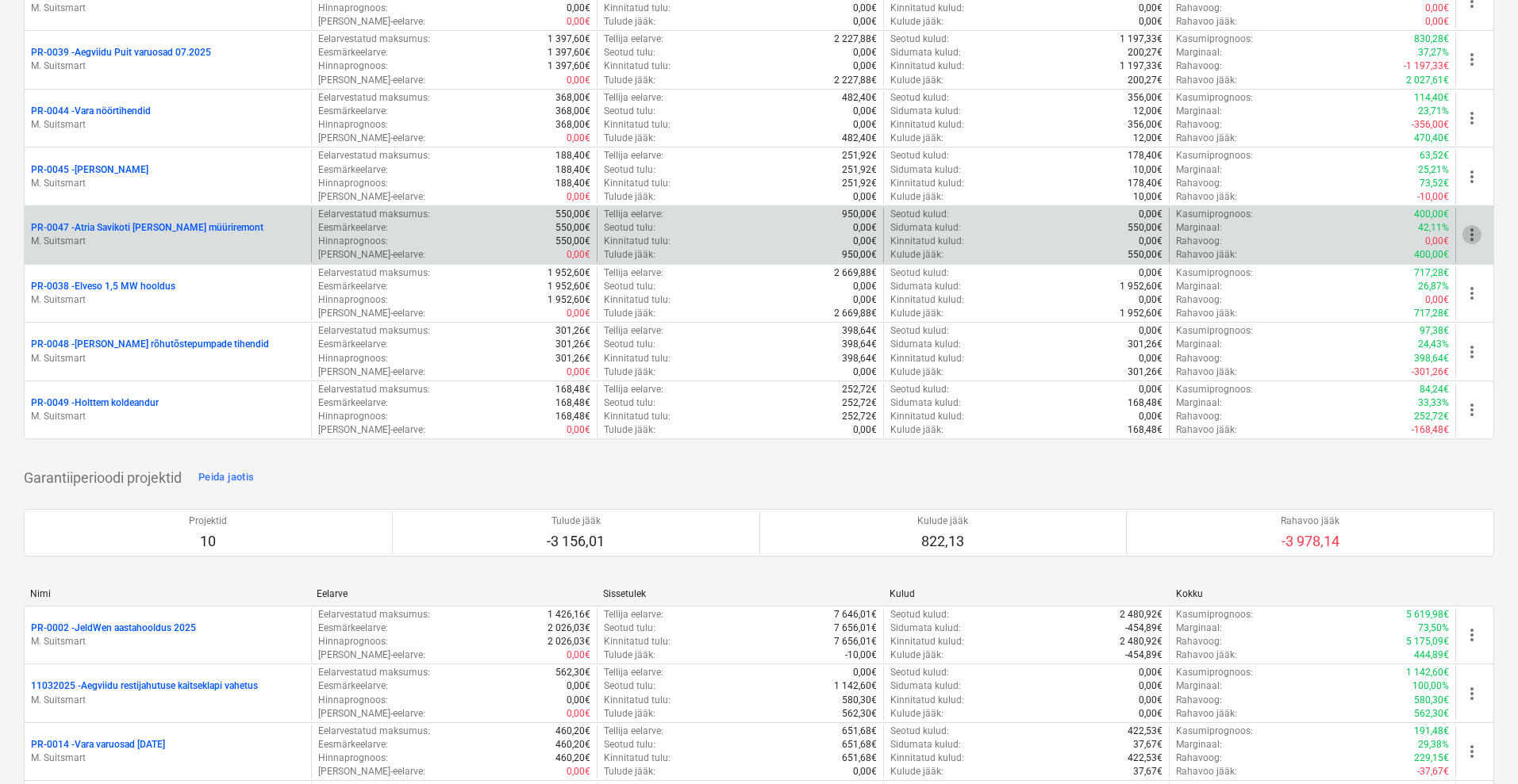
click at [1475, 232] on span "more_vert" at bounding box center [1472, 235] width 19 height 19
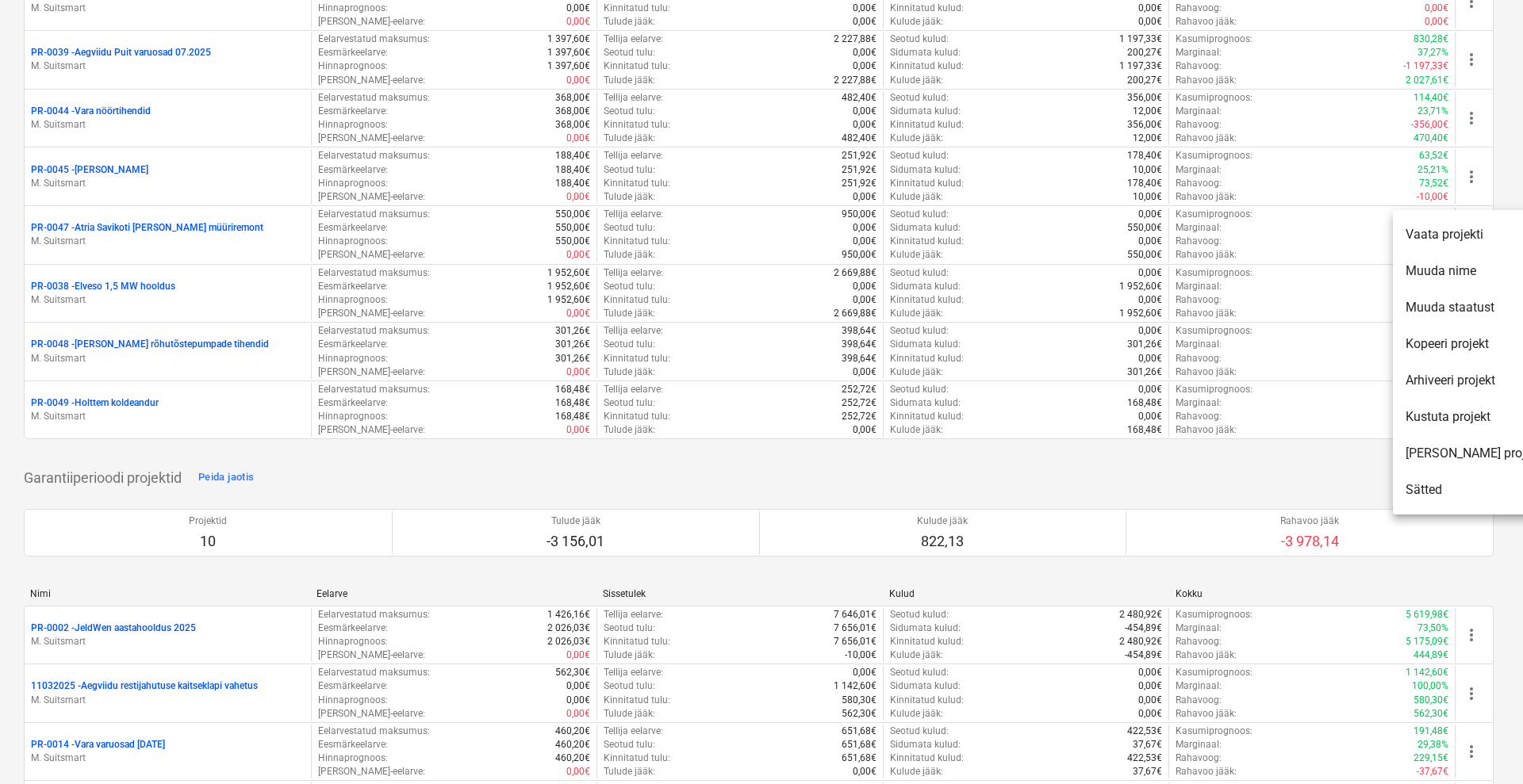
click at [0, 243] on div at bounding box center [762, 392] width 1523 height 784
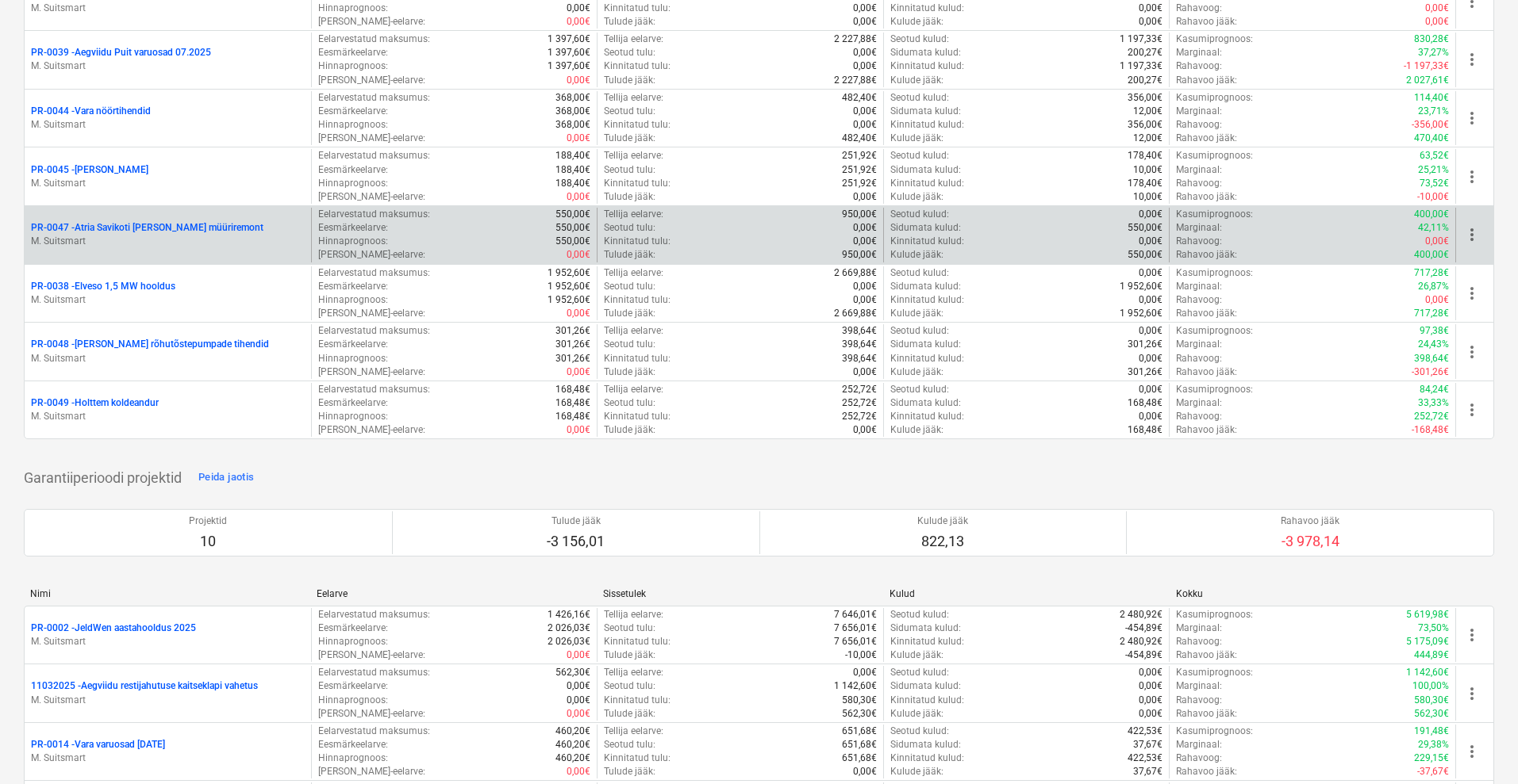
click at [1473, 237] on span "more_vert" at bounding box center [1472, 235] width 19 height 19
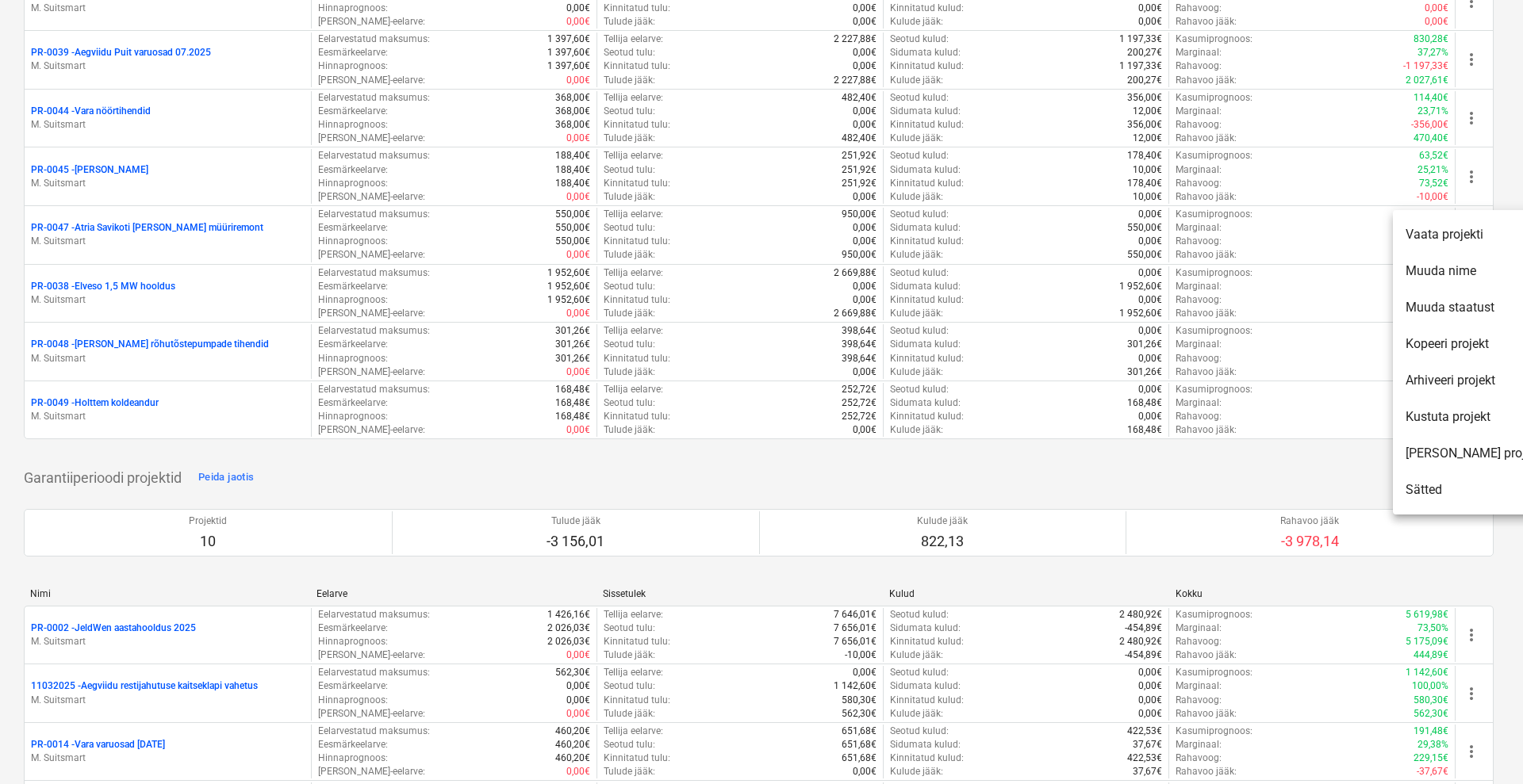
click at [1425, 420] on li "Kustuta projekt" at bounding box center [1474, 416] width 162 height 37
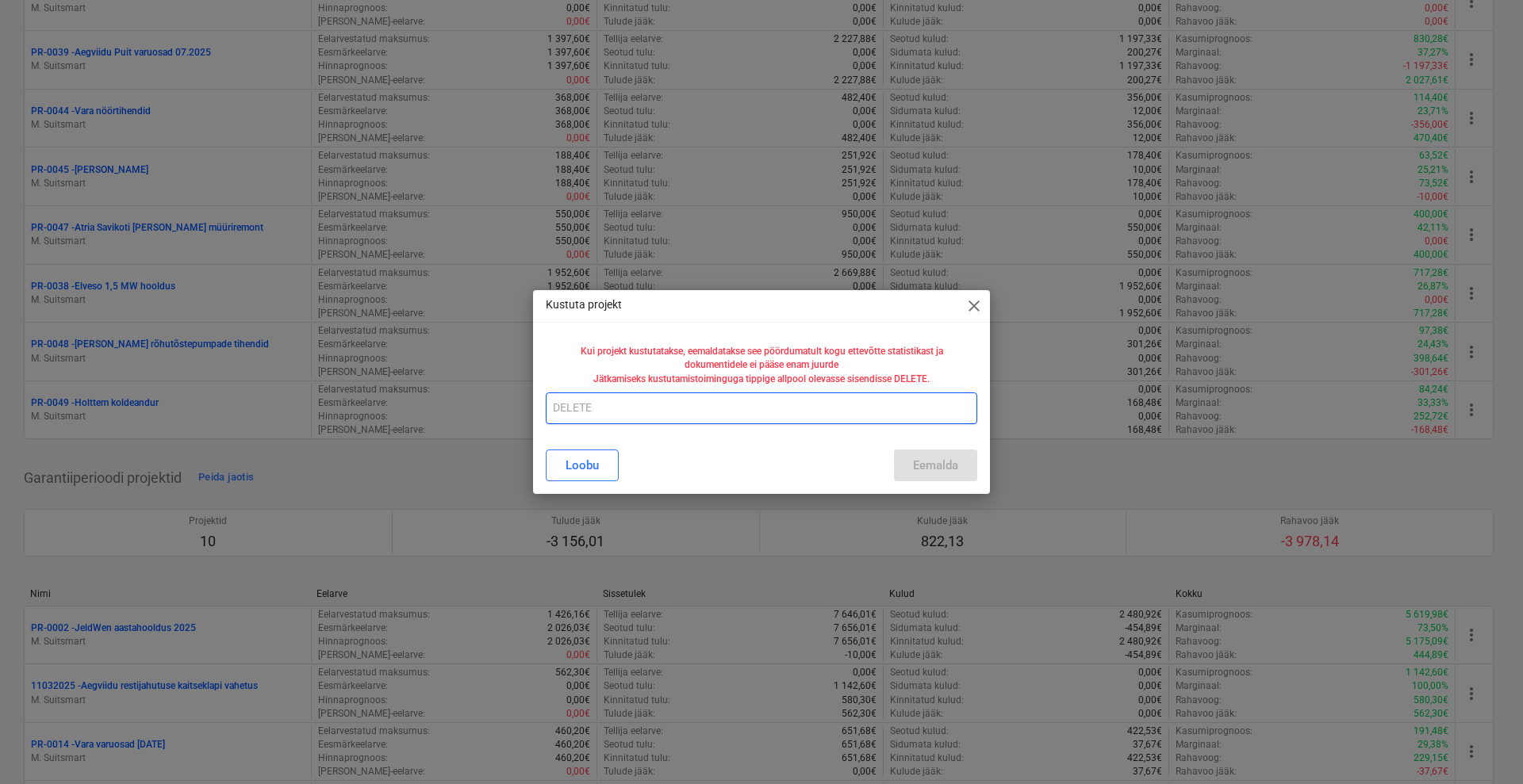
click at [685, 403] on input "text" at bounding box center [762, 409] width 432 height 32
type input "DELETE"
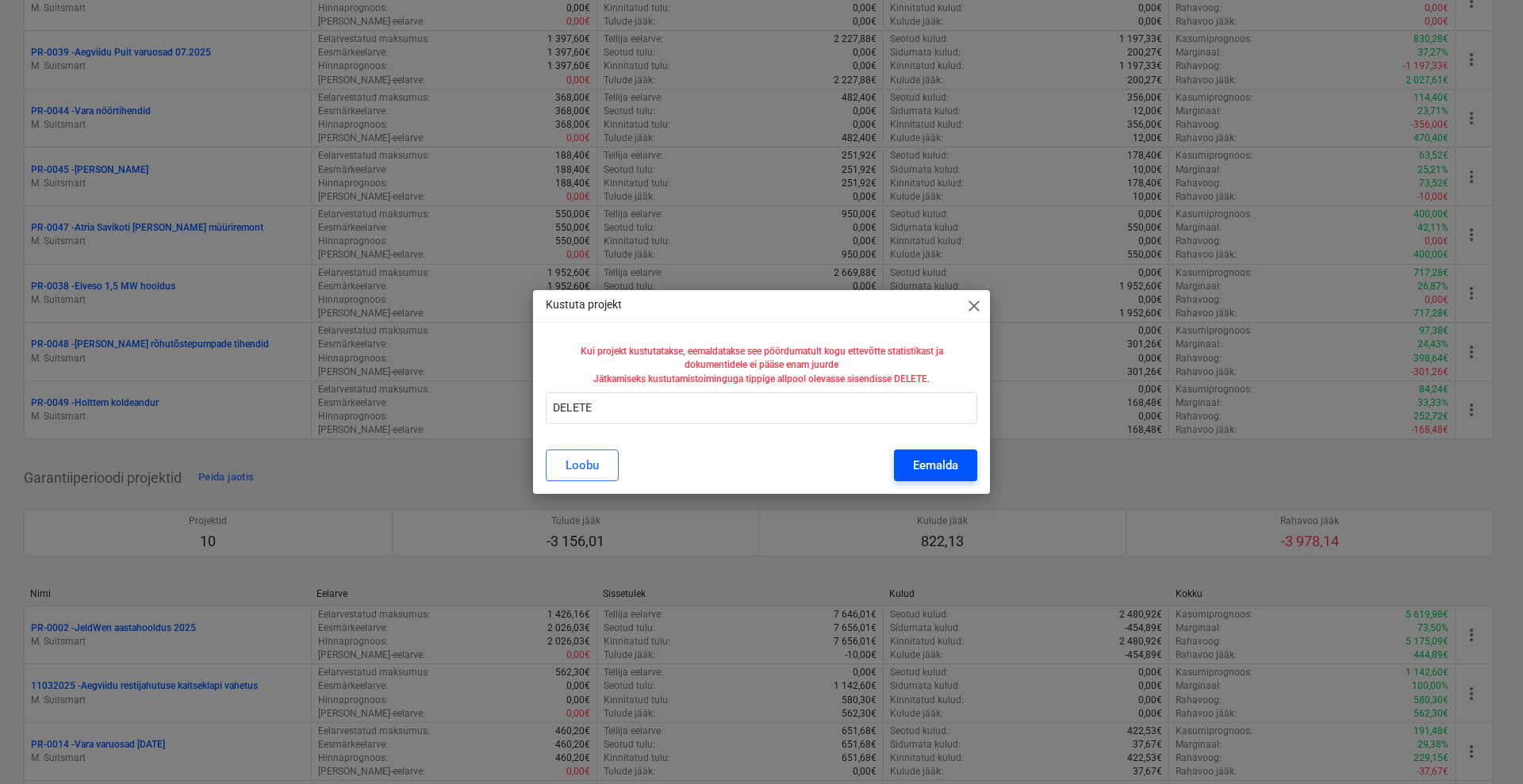
click at [921, 457] on div "Eemalda" at bounding box center [936, 466] width 45 height 21
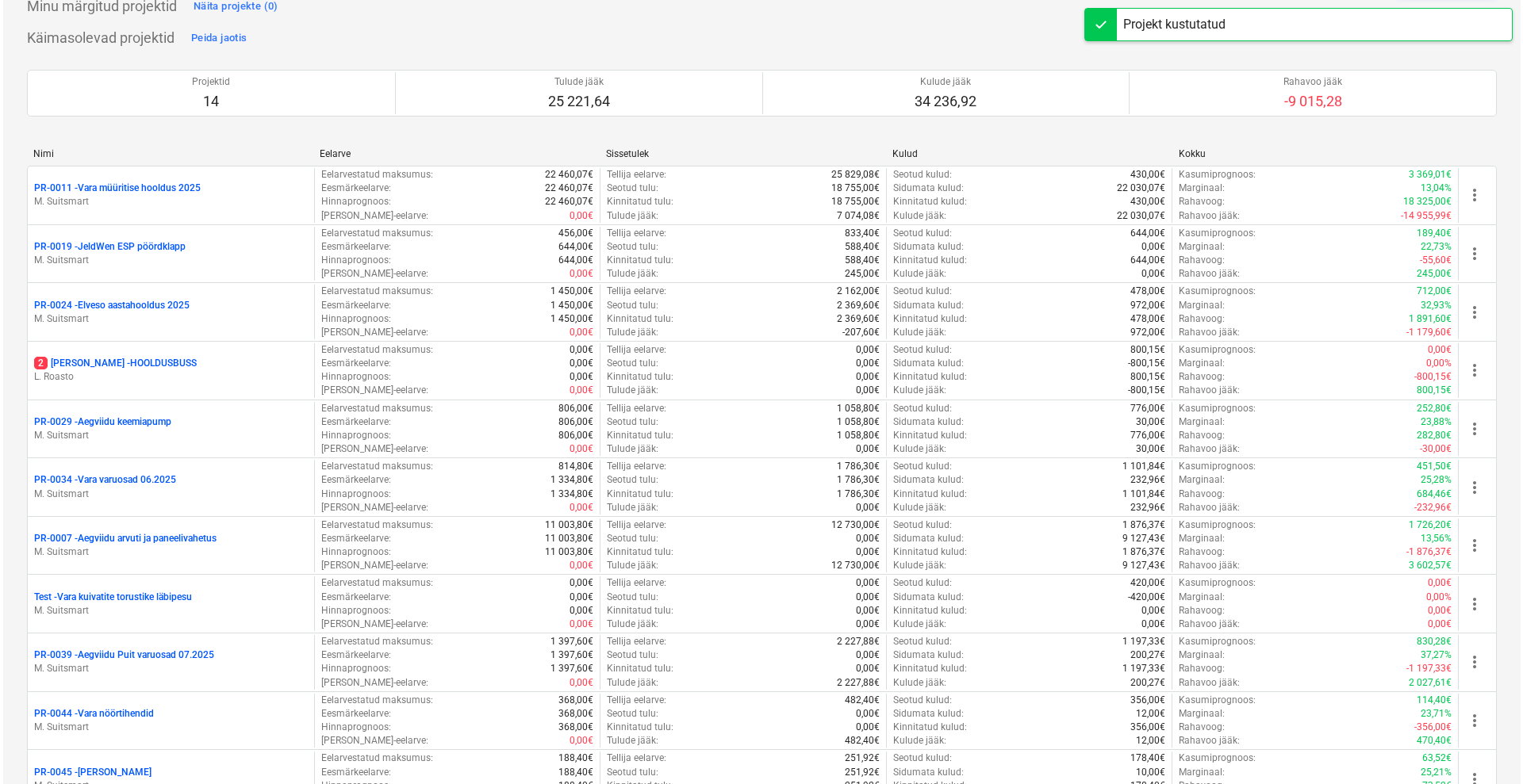
scroll to position [0, 0]
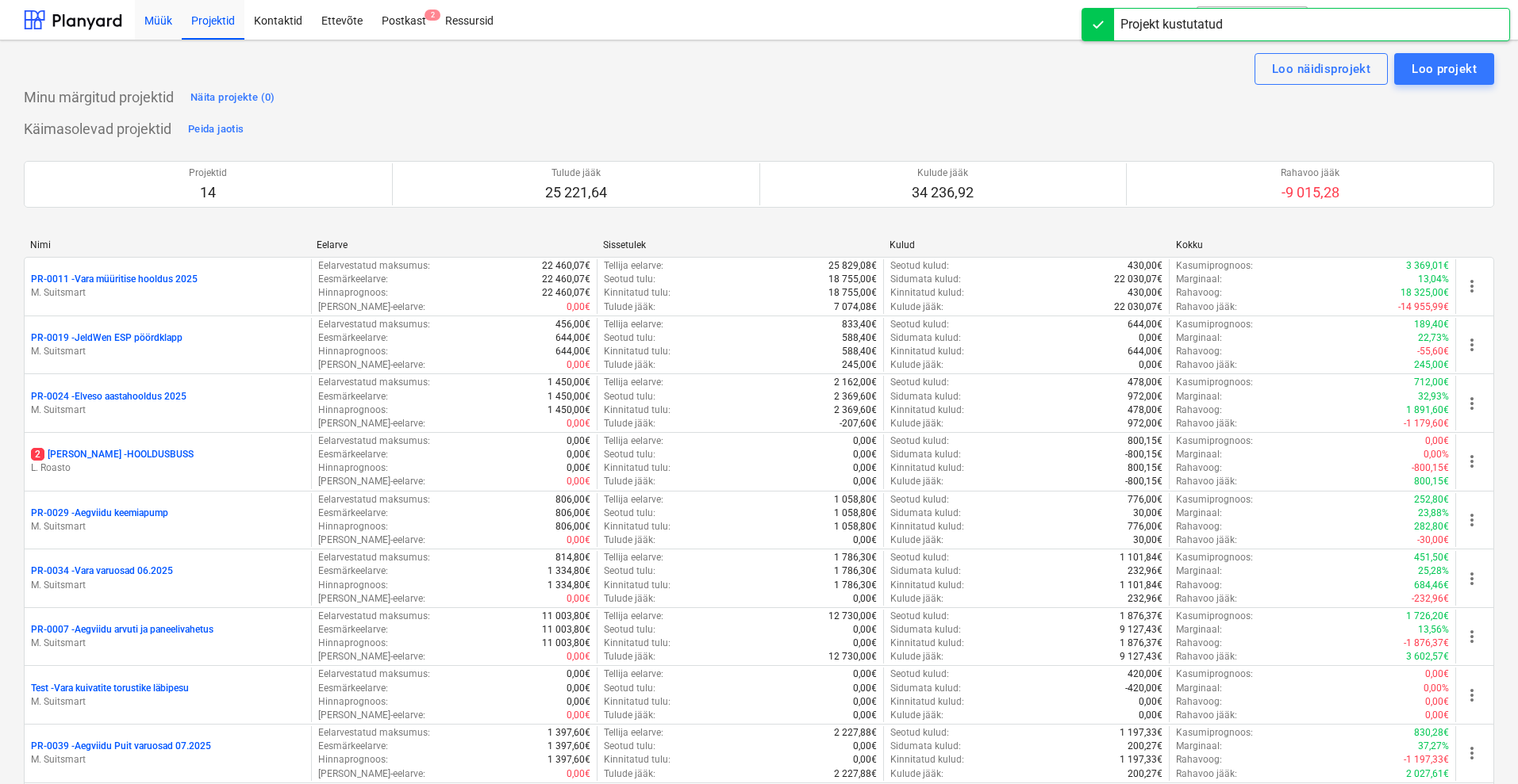
click at [148, 9] on div "Müük" at bounding box center [158, 19] width 47 height 41
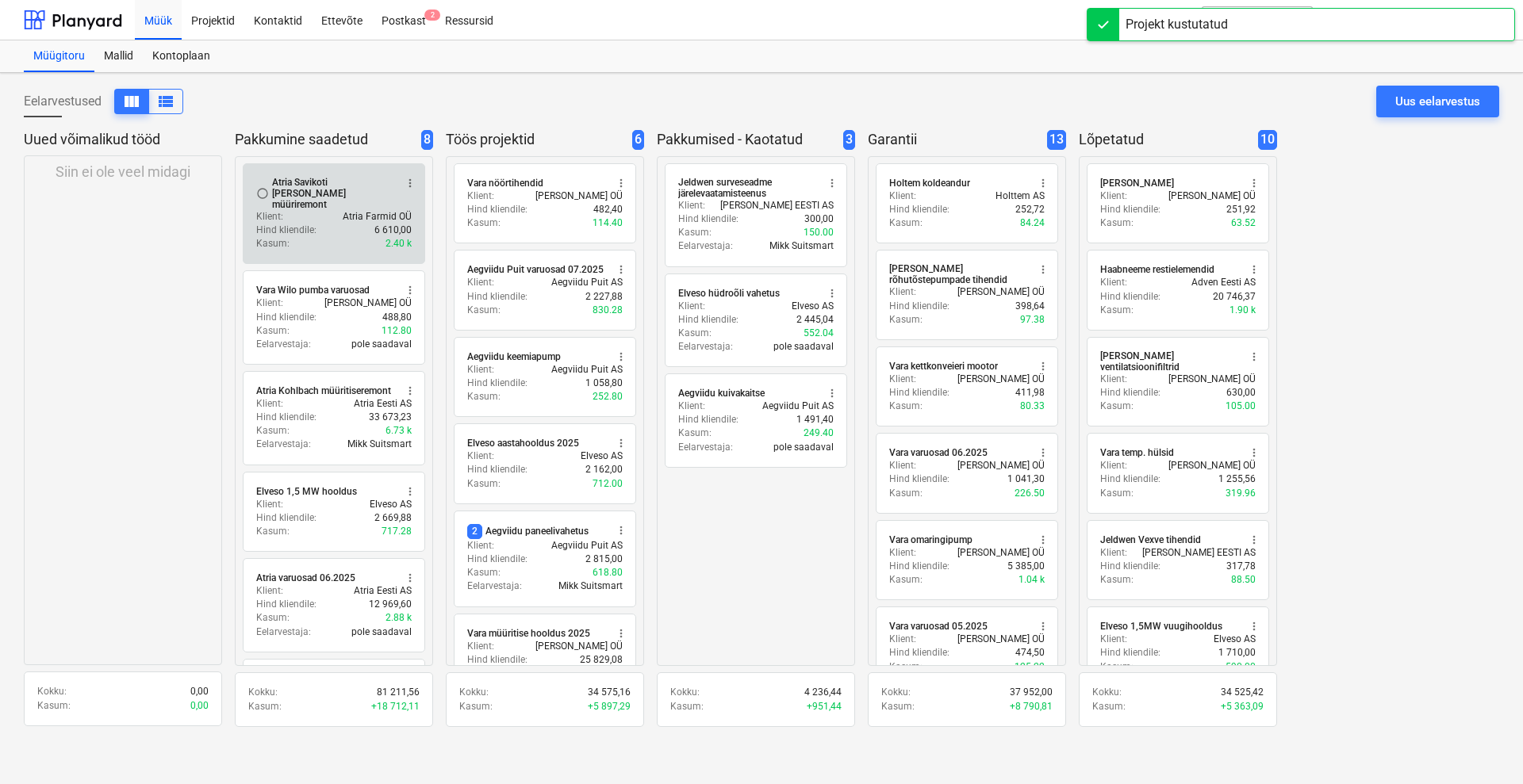
click at [288, 197] on div "Atria Savikoti [PERSON_NAME] müüriremont" at bounding box center [334, 193] width 123 height 33
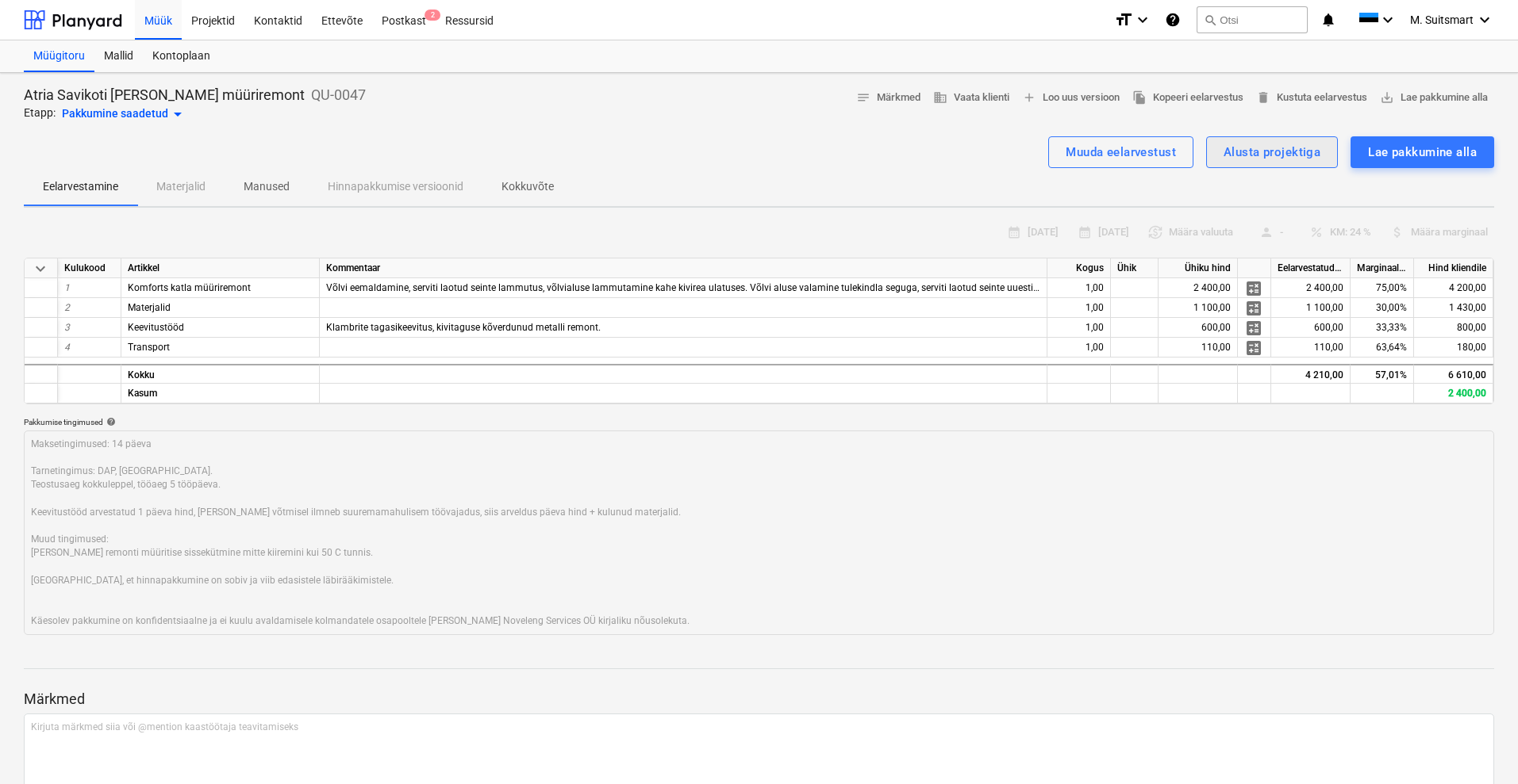
click at [1266, 157] on div "Alusta projektiga" at bounding box center [1272, 153] width 97 height 21
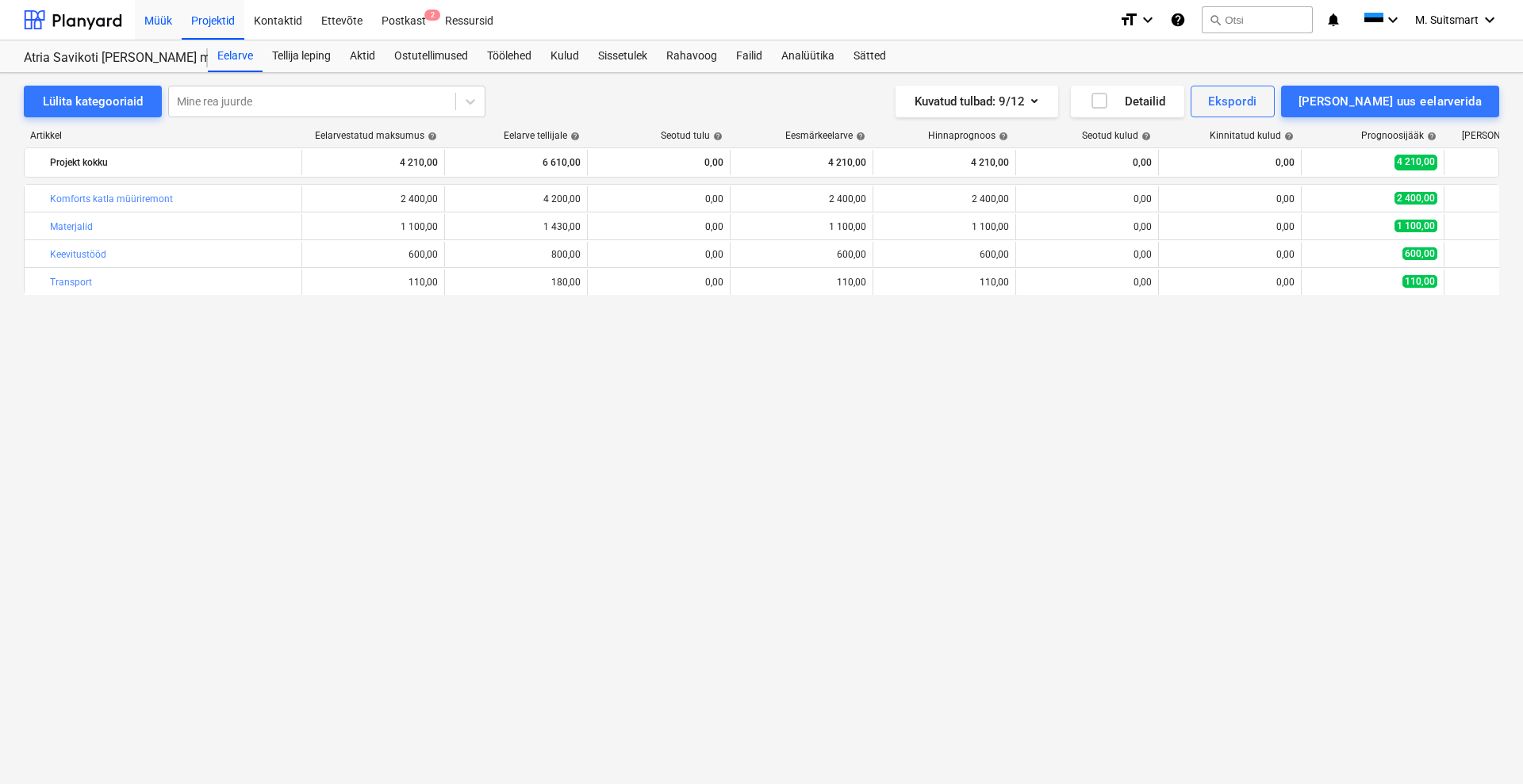
click at [153, 18] on div "Müük" at bounding box center [158, 19] width 47 height 41
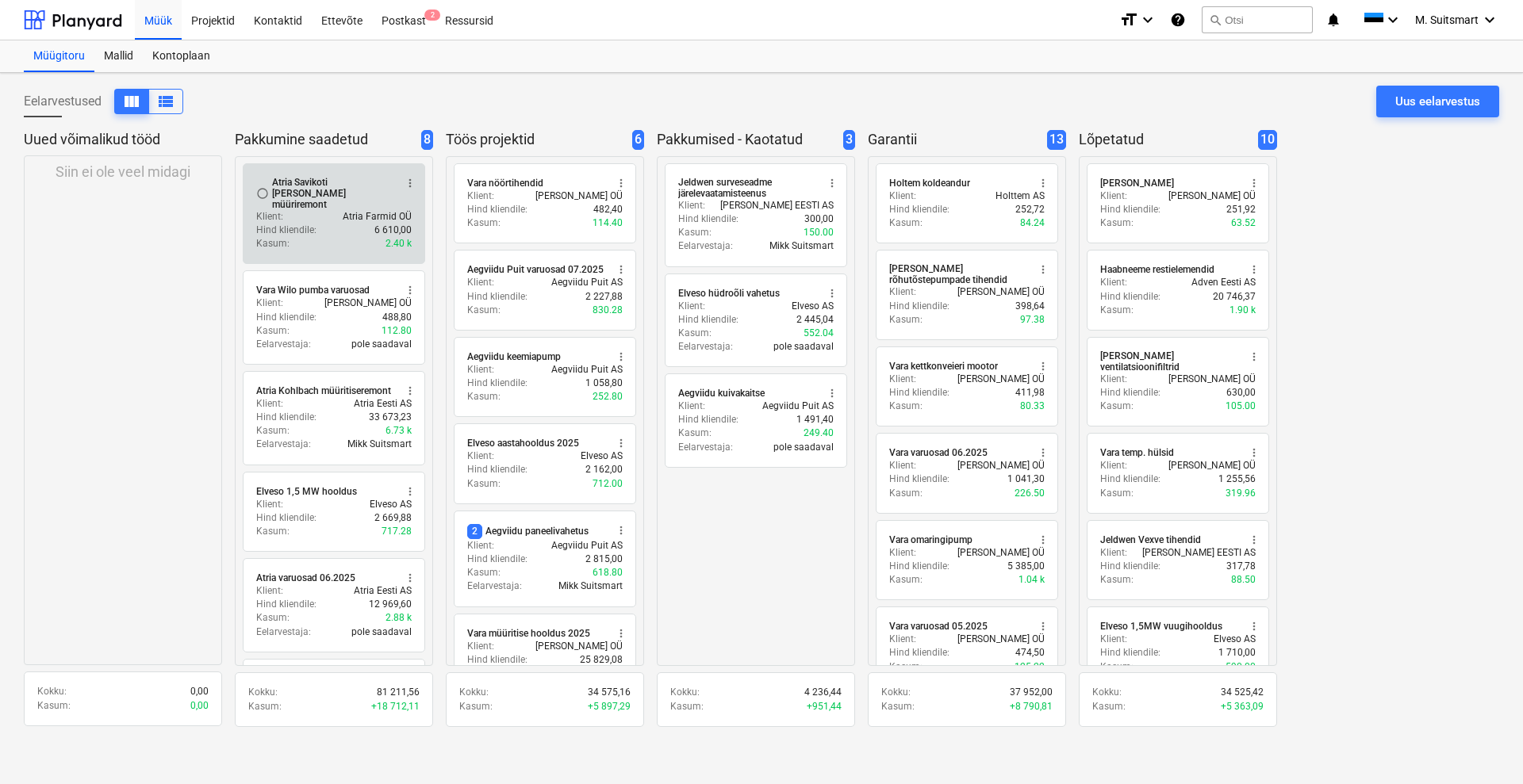
click at [330, 190] on div "Atria Savikoti [PERSON_NAME] müüriremont" at bounding box center [334, 193] width 123 height 33
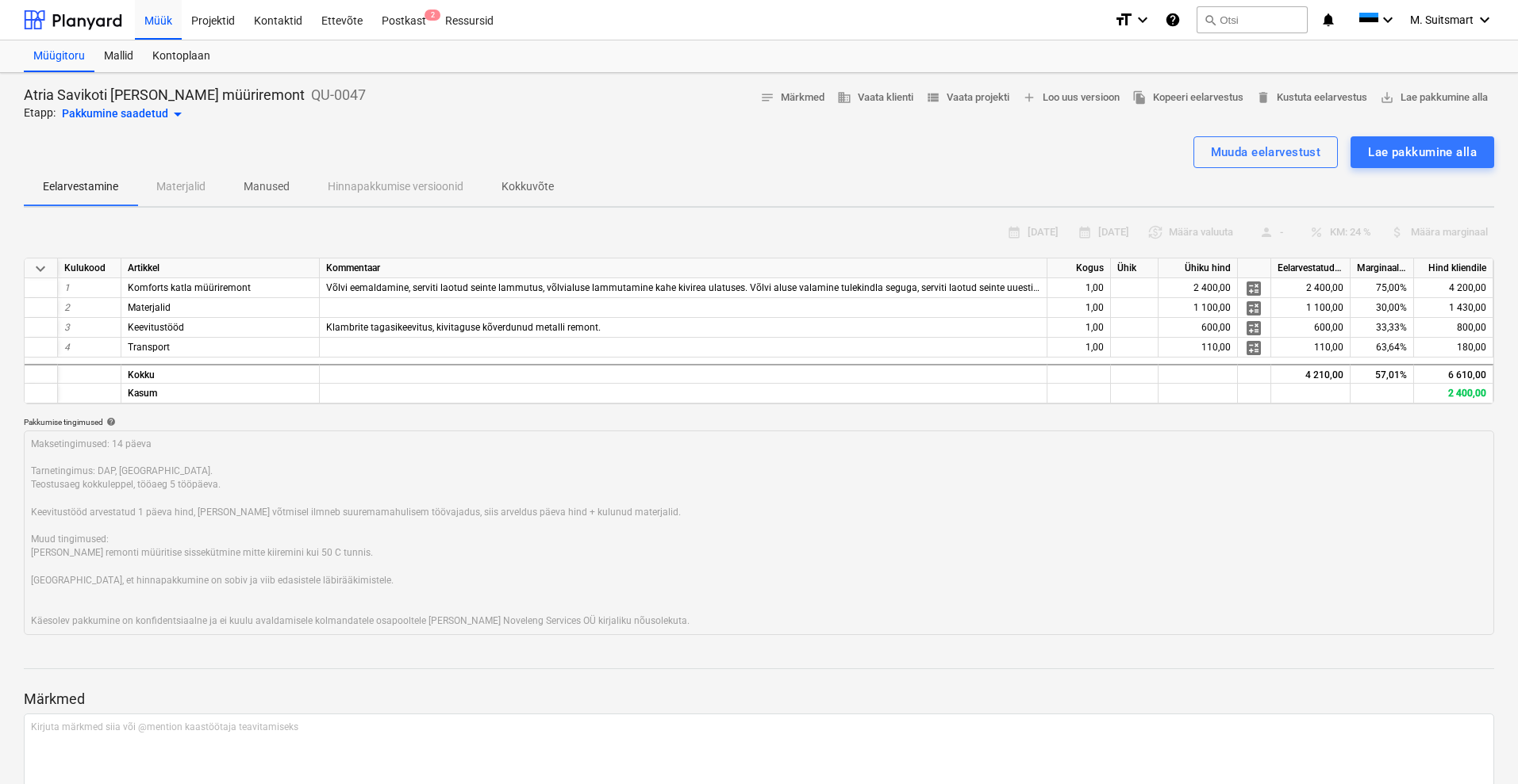
click at [97, 106] on div "Pakkumine saadetud arrow_drop_down" at bounding box center [124, 114] width 125 height 19
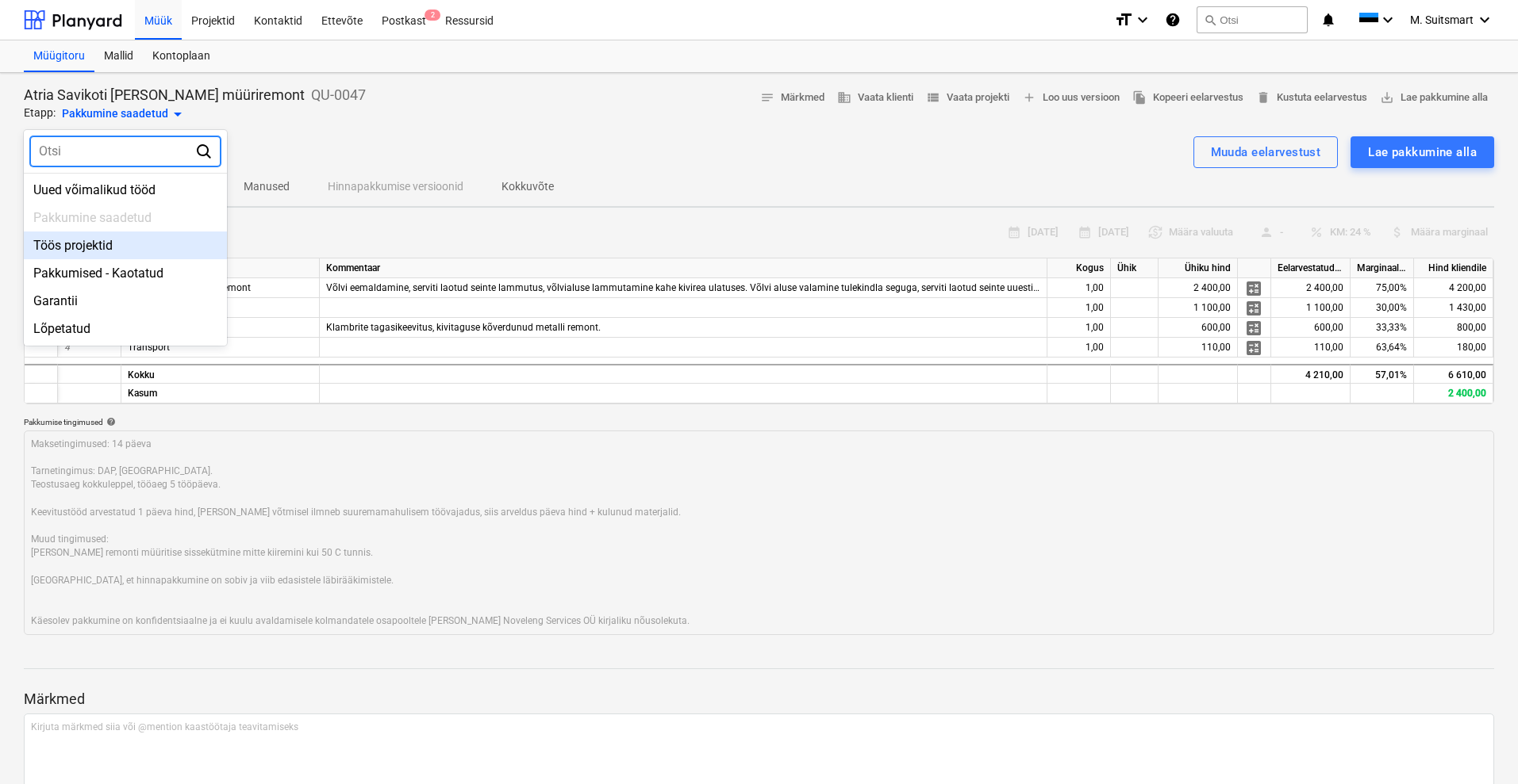
click at [90, 243] on div "Töös projektid" at bounding box center [124, 245] width 203 height 27
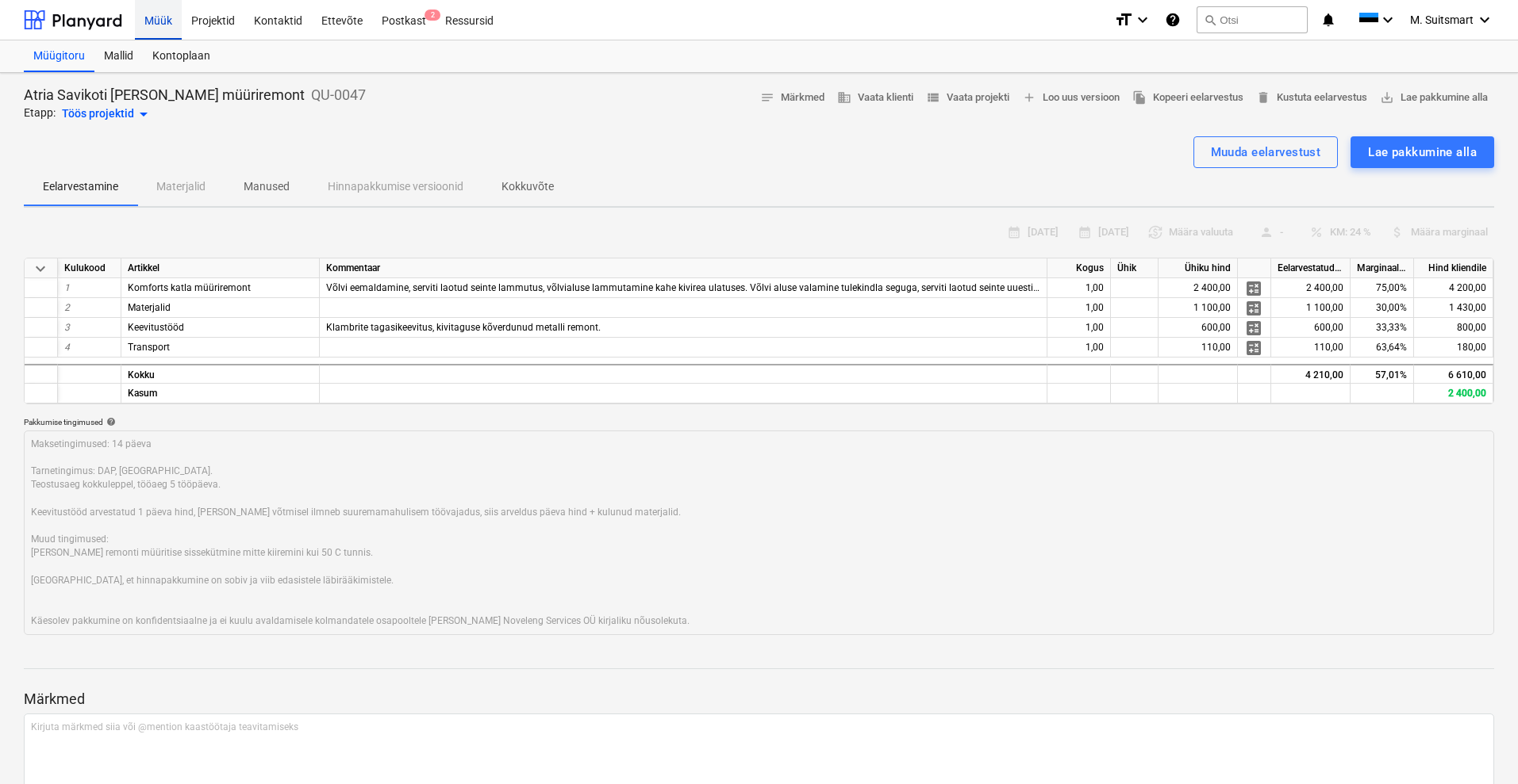
click at [165, 19] on div "Müük" at bounding box center [158, 19] width 47 height 41
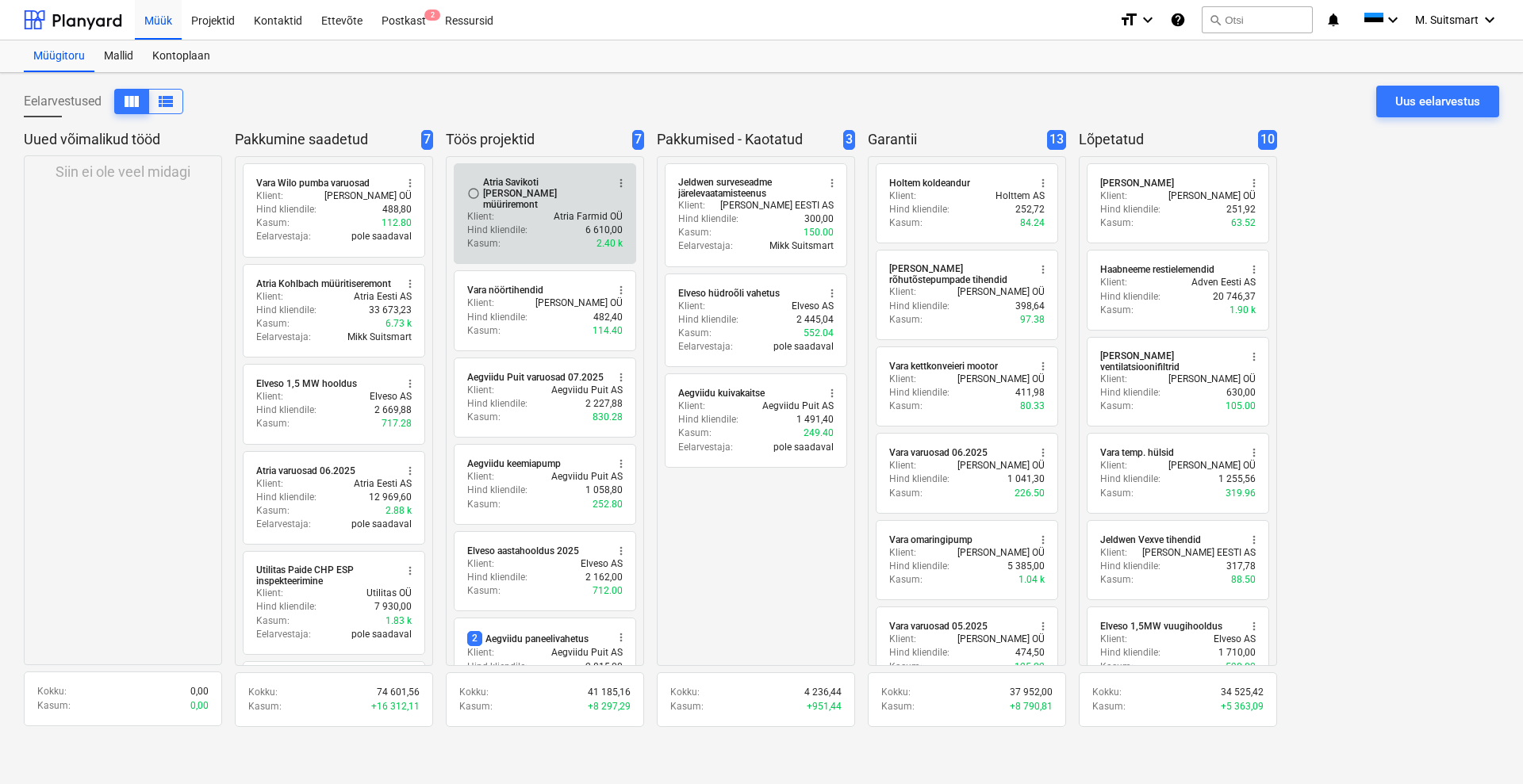
click at [512, 210] on div "Klient : Atria Farmid OÜ" at bounding box center [545, 217] width 156 height 13
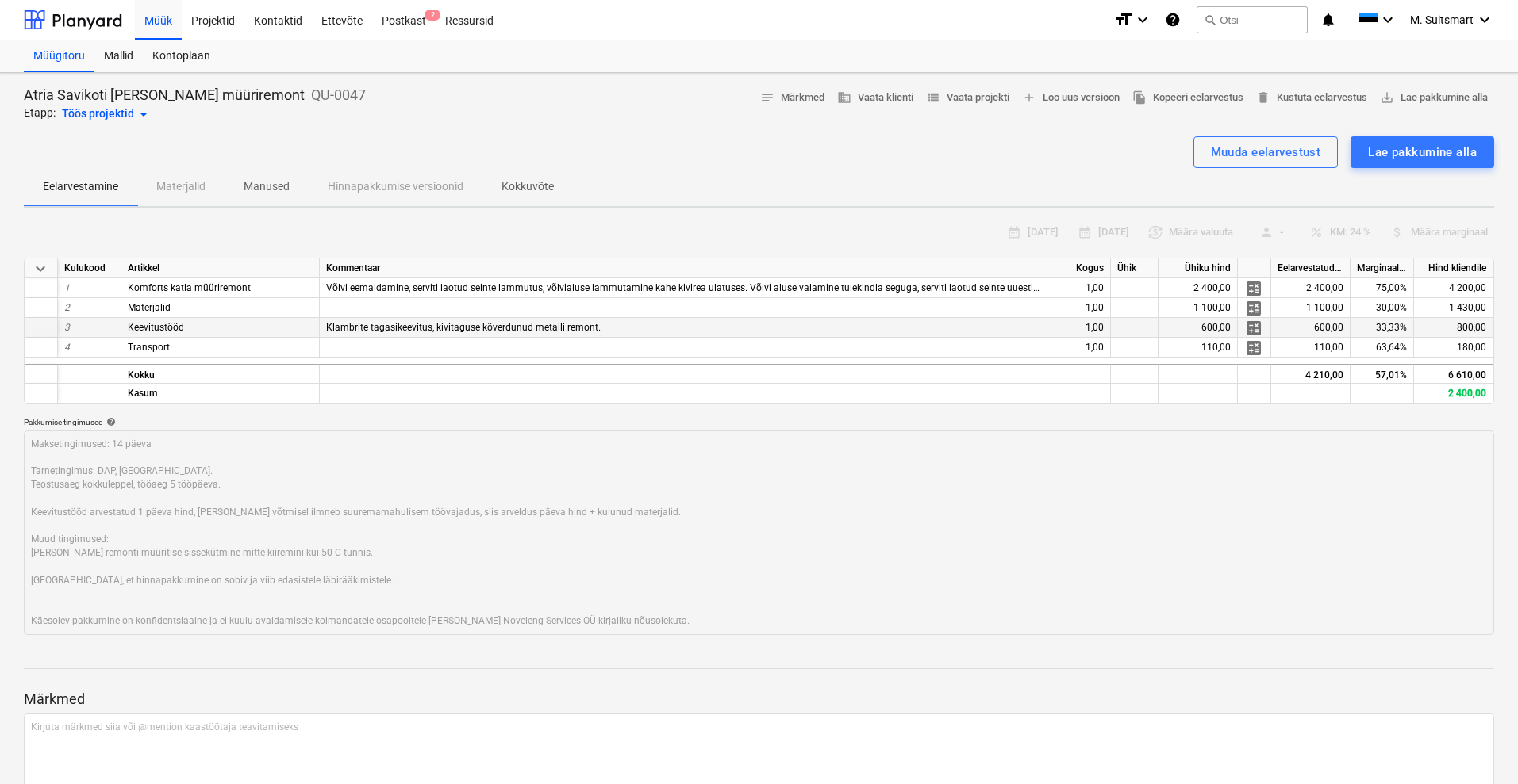
type textarea "x"
click at [156, 24] on div "Müük" at bounding box center [158, 19] width 47 height 41
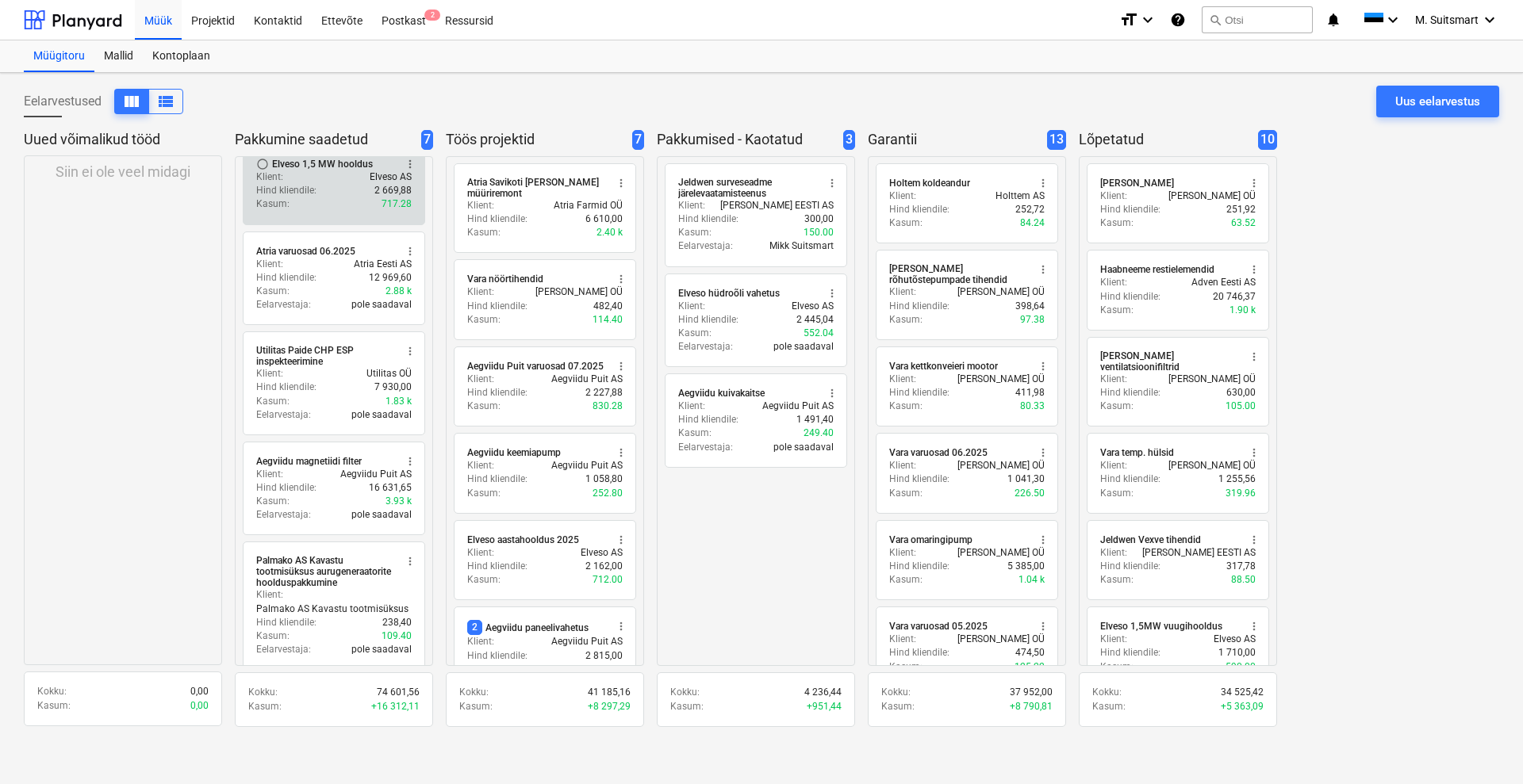
scroll to position [230, 0]
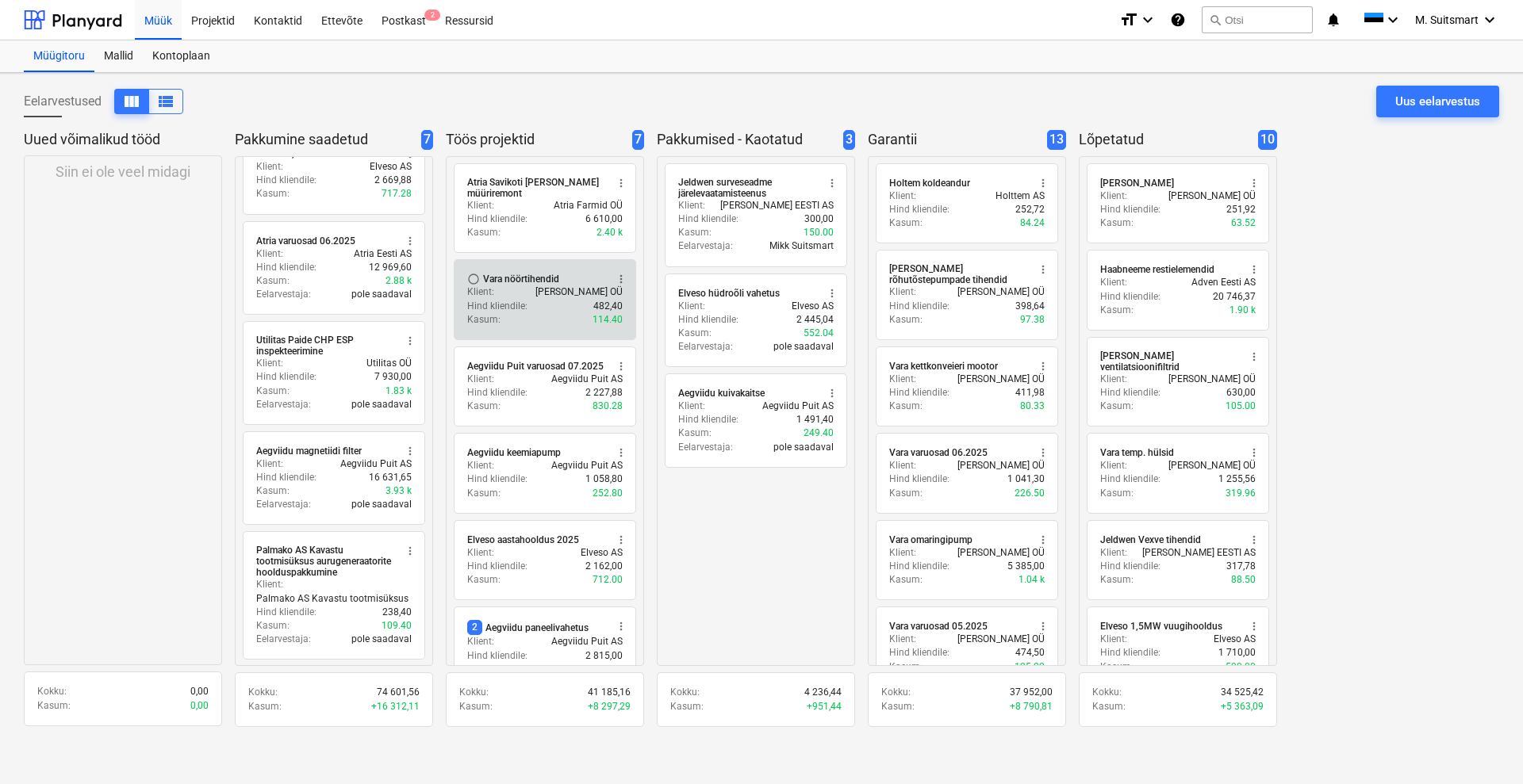
click at [479, 281] on span "radio_button_unchecked" at bounding box center [473, 279] width 12 height 12
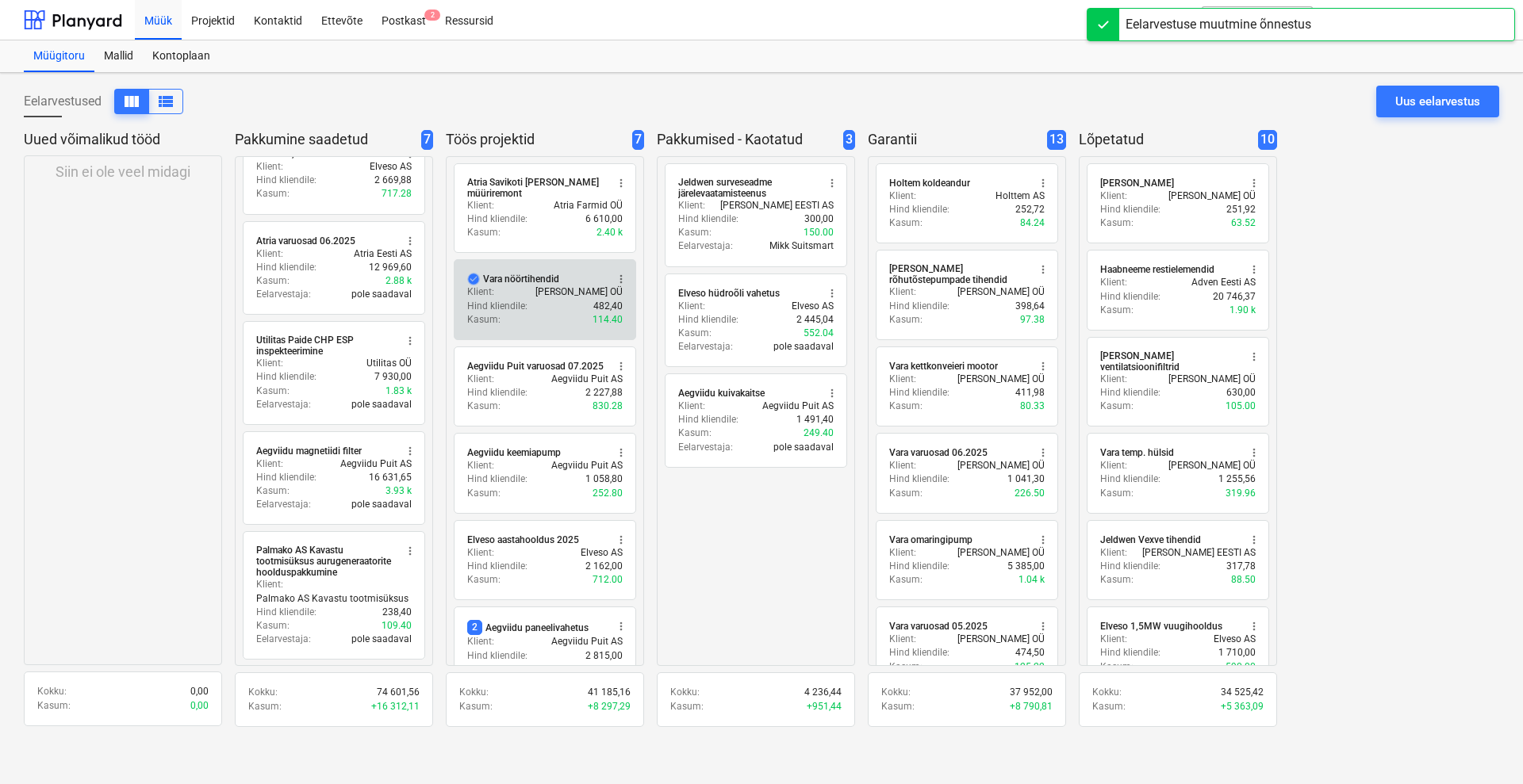
click at [474, 275] on span "check_circle" at bounding box center [473, 279] width 12 height 12
click at [474, 277] on span "radio_button_unchecked" at bounding box center [473, 279] width 12 height 12
click at [617, 277] on span "more_vert" at bounding box center [620, 279] width 12 height 12
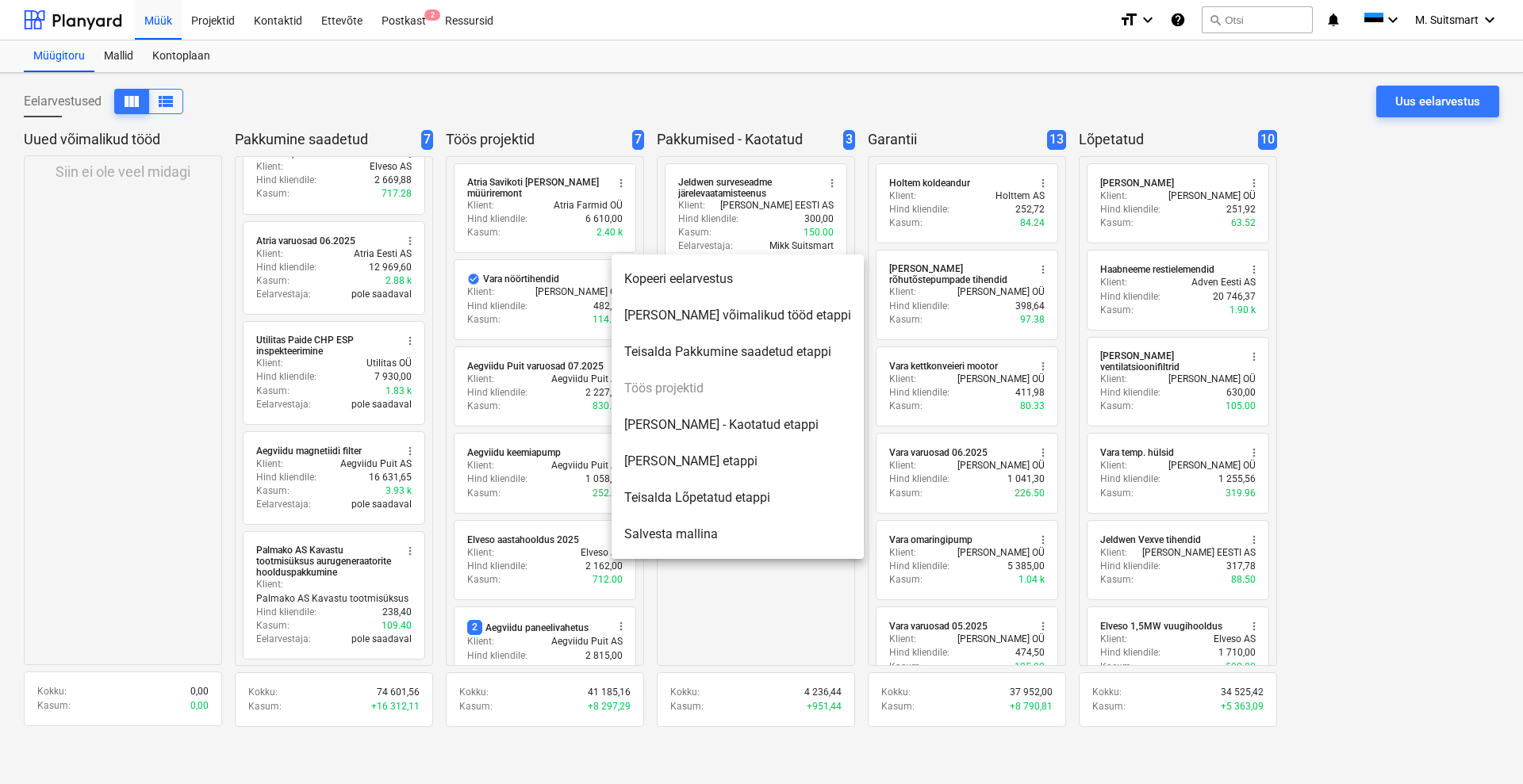
click at [674, 501] on li "Teisalda Lõpetatud etappi" at bounding box center [738, 498] width 253 height 37
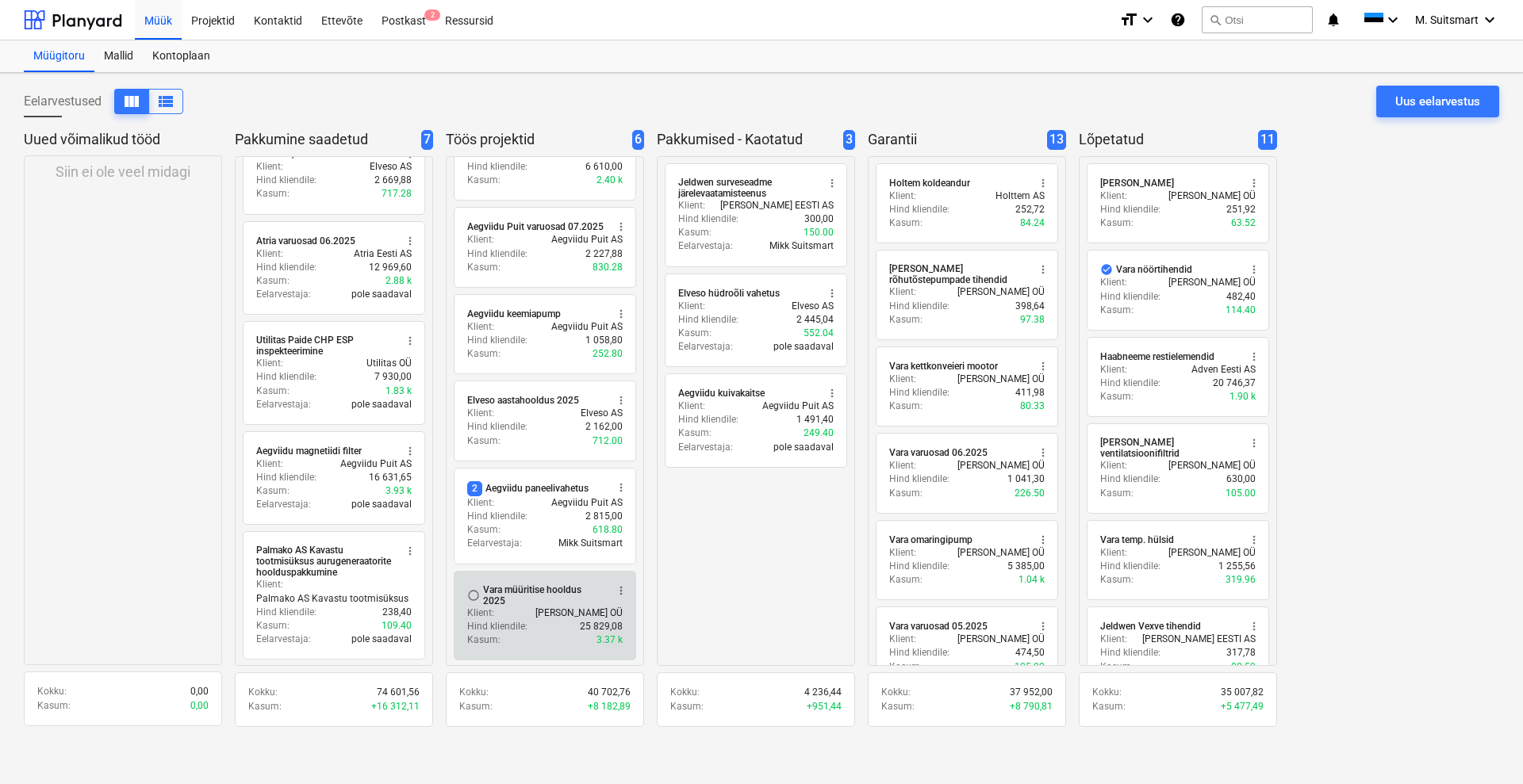
scroll to position [53, 0]
click at [620, 585] on span "more_vert" at bounding box center [620, 590] width 12 height 12
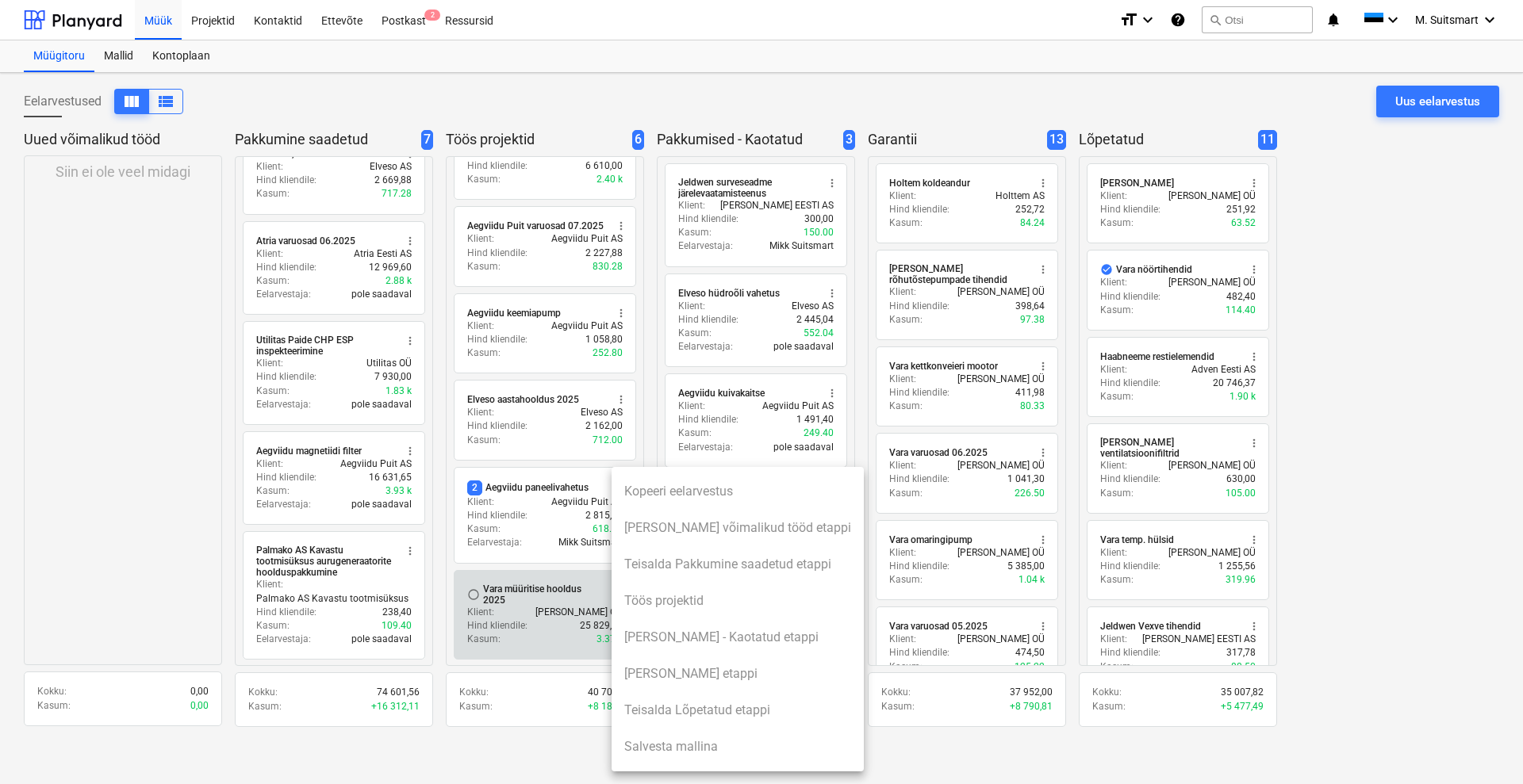
scroll to position [43, 0]
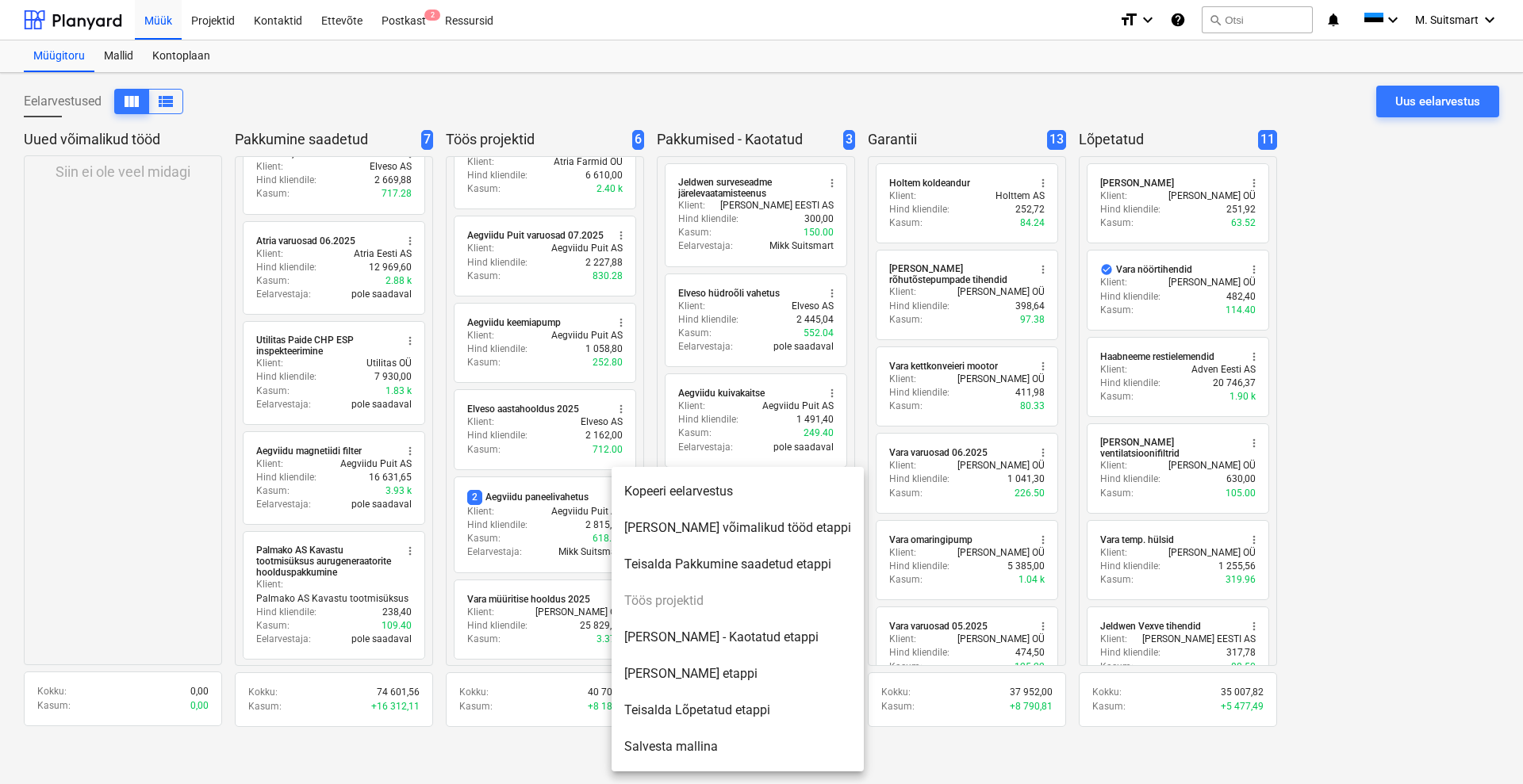
click at [673, 708] on li "Teisalda Lõpetatud etappi" at bounding box center [738, 710] width 253 height 37
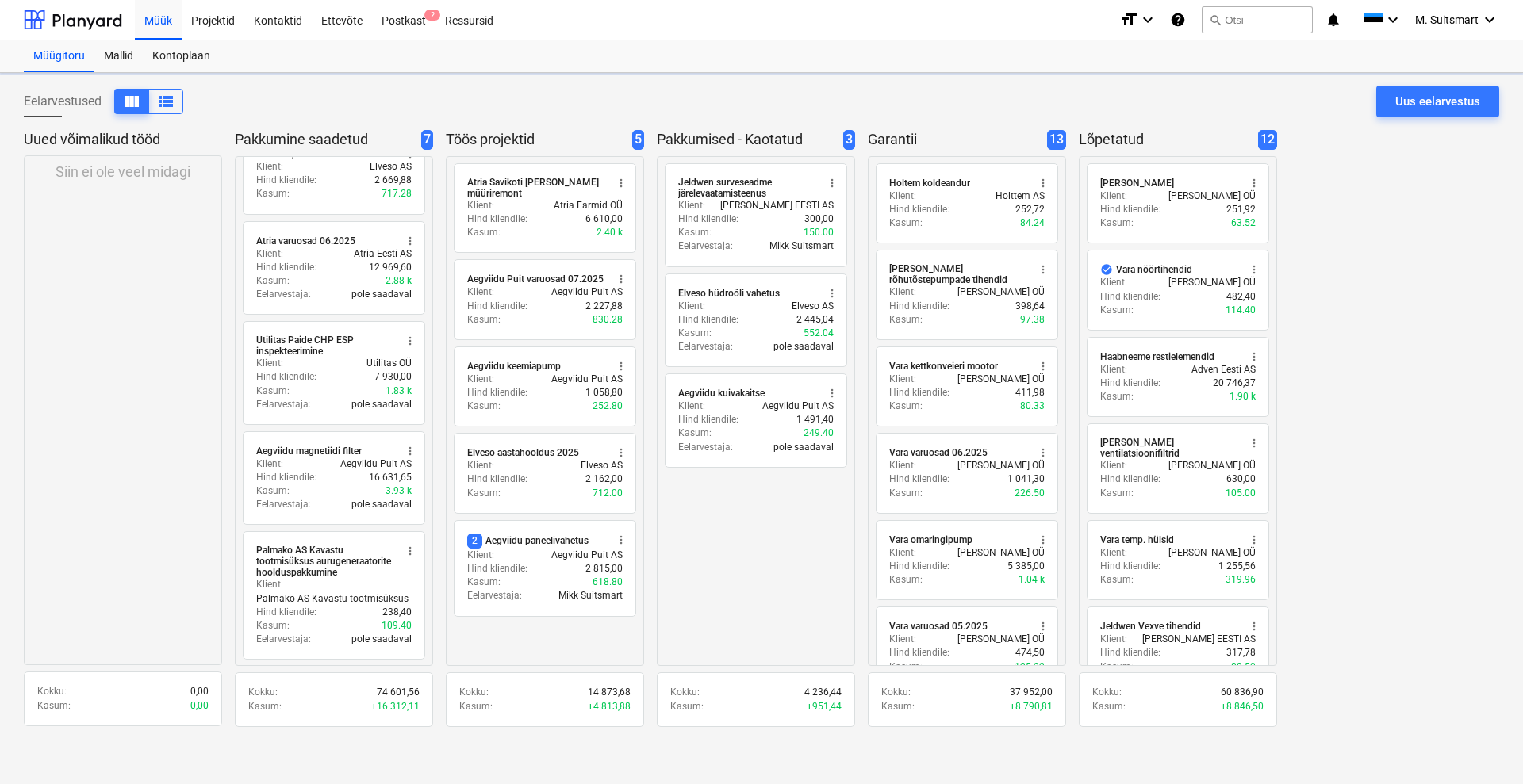
scroll to position [0, 0]
click at [1420, 20] on span "M. Suitsmart" at bounding box center [1447, 19] width 63 height 12
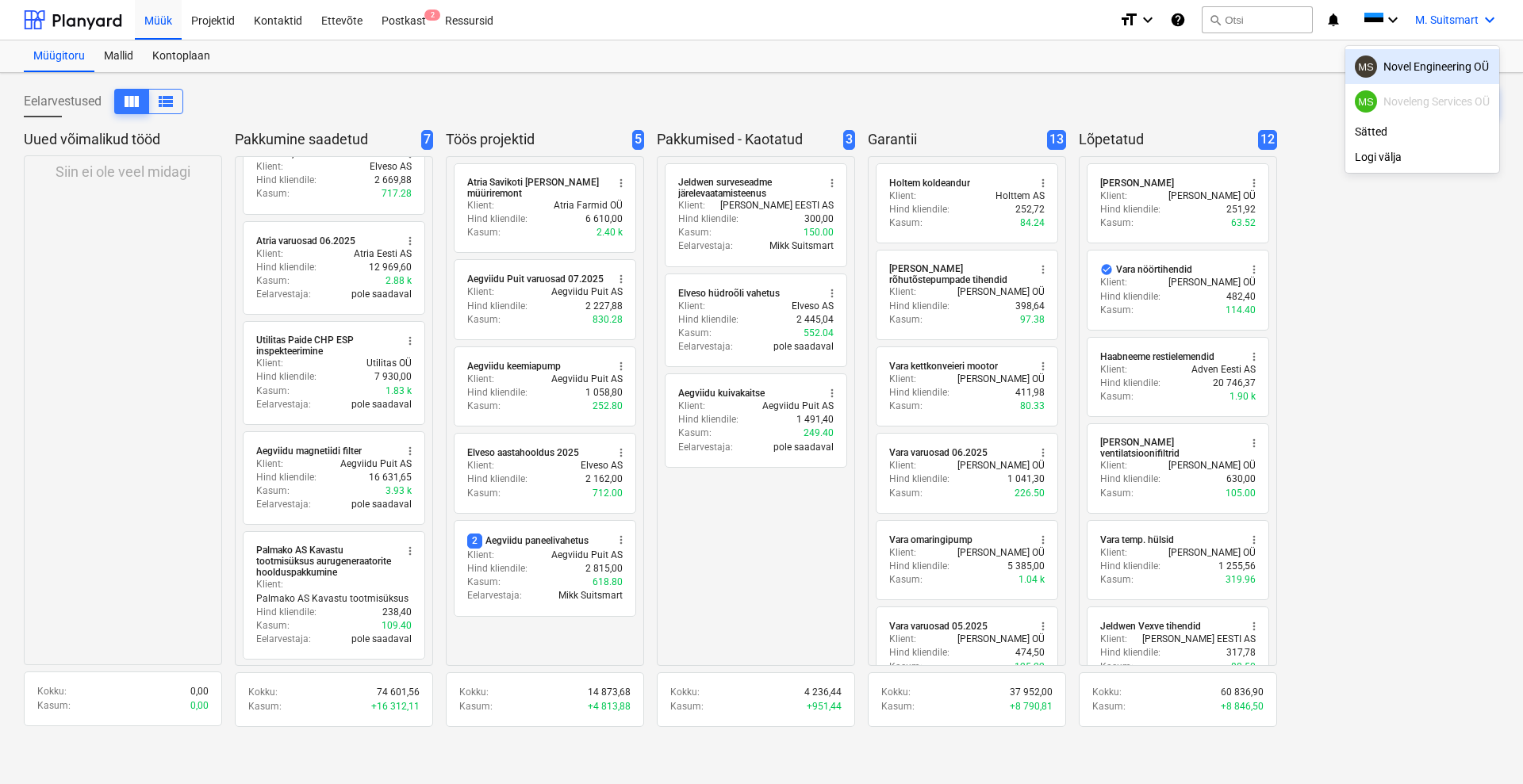
click at [1417, 76] on div "MS Novel Engineering OÜ" at bounding box center [1422, 67] width 135 height 23
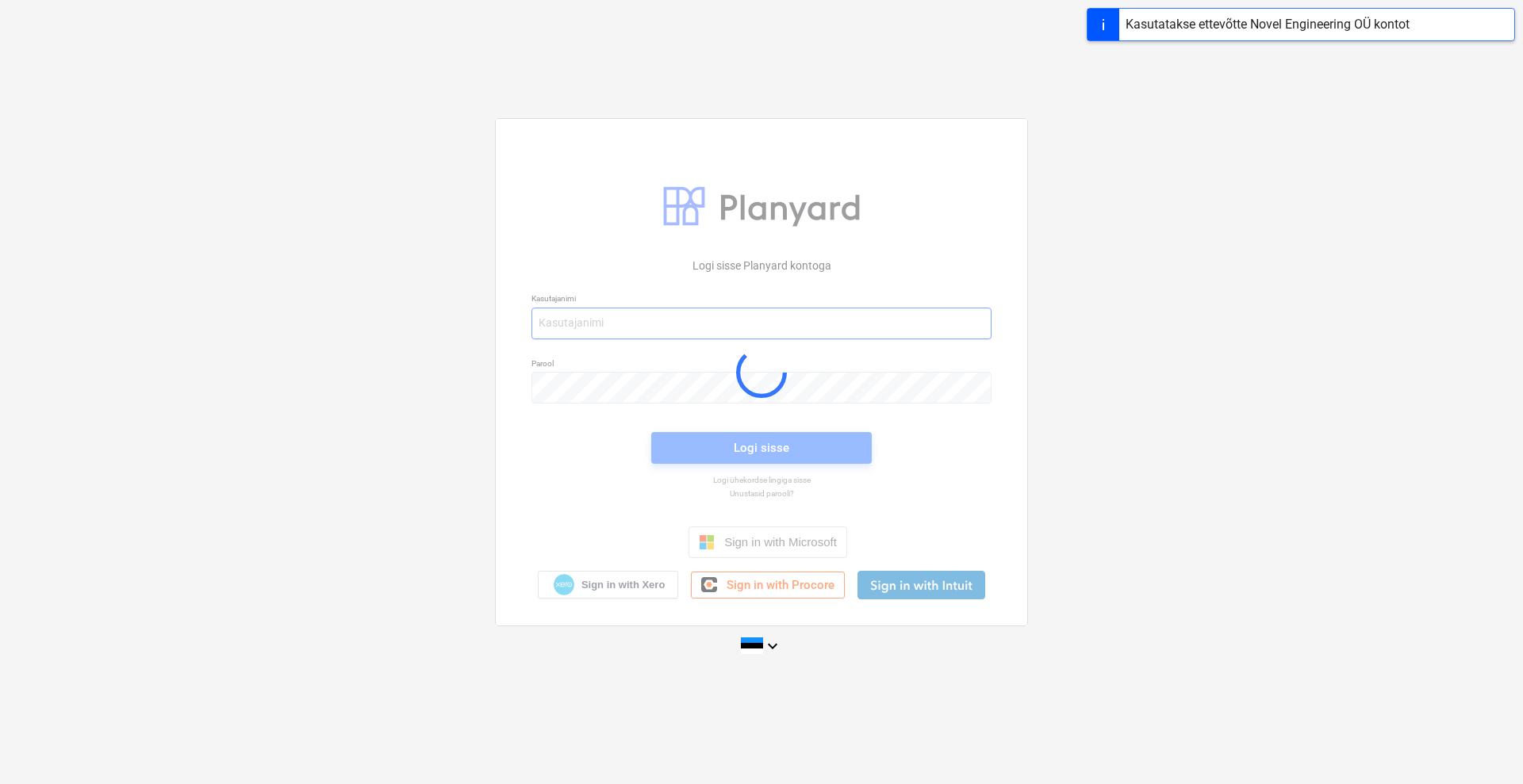
type input "[EMAIL_ADDRESS][DOMAIN_NAME]"
